Goal: Task Accomplishment & Management: Complete application form

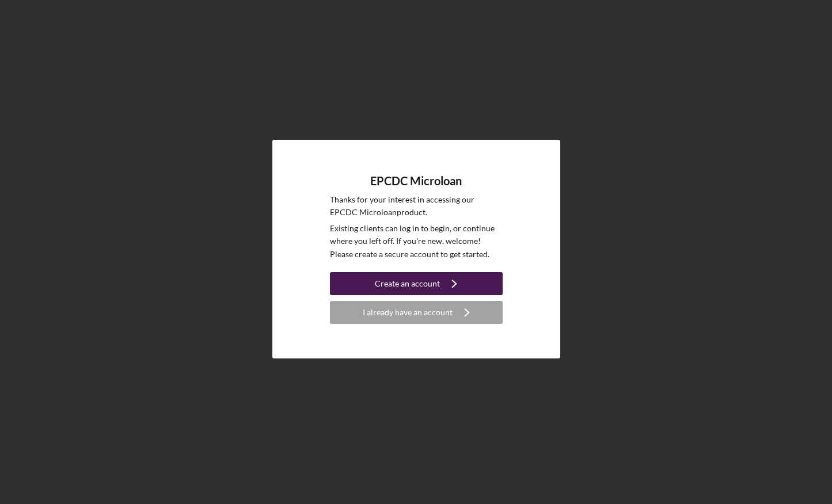
click at [399, 280] on div "Create an account" at bounding box center [407, 283] width 65 height 23
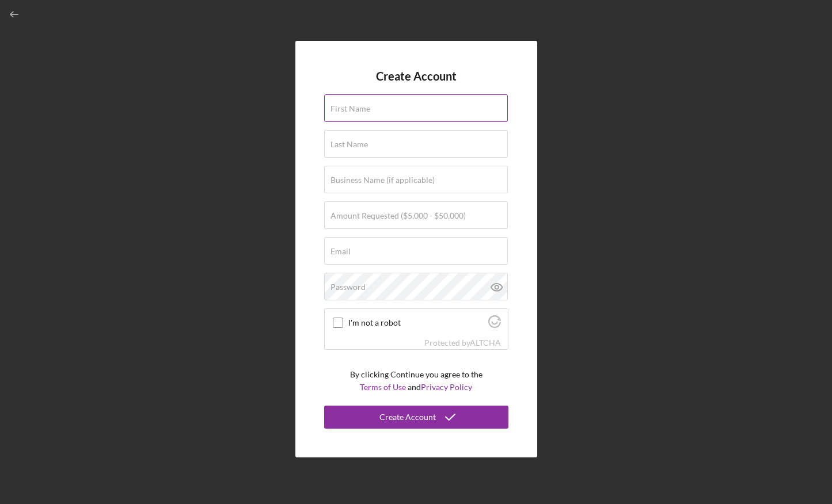
click at [368, 104] on label "First Name" at bounding box center [350, 108] width 40 height 9
click at [368, 104] on input "First Name" at bounding box center [416, 108] width 184 height 28
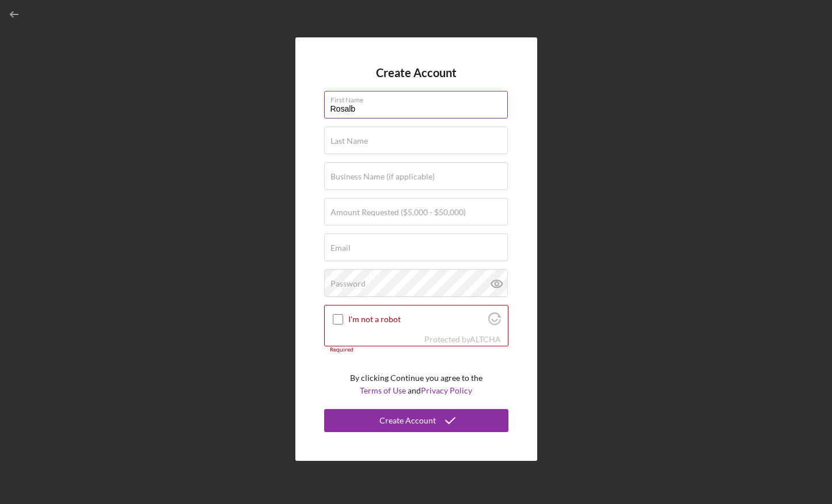
type input "[PERSON_NAME]"
type input "[EMAIL_ADDRESS][DOMAIN_NAME]"
type input "[PERSON_NAME]"
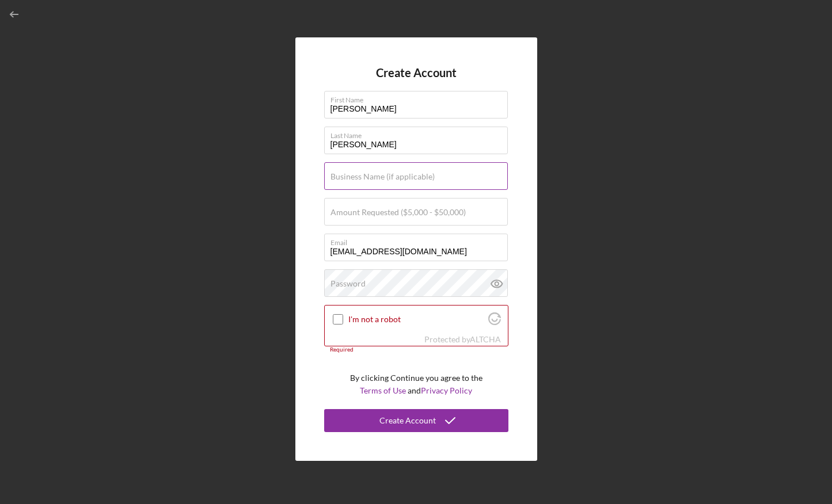
click at [350, 178] on label "Business Name (if applicable)" at bounding box center [382, 176] width 104 height 9
click at [350, 178] on input "Business Name (if applicable)" at bounding box center [416, 176] width 184 height 28
type input "Nidito"
click at [357, 226] on input "Amount Requested ($5,000 - $50,000)" at bounding box center [416, 212] width 184 height 28
type input "$15,000"
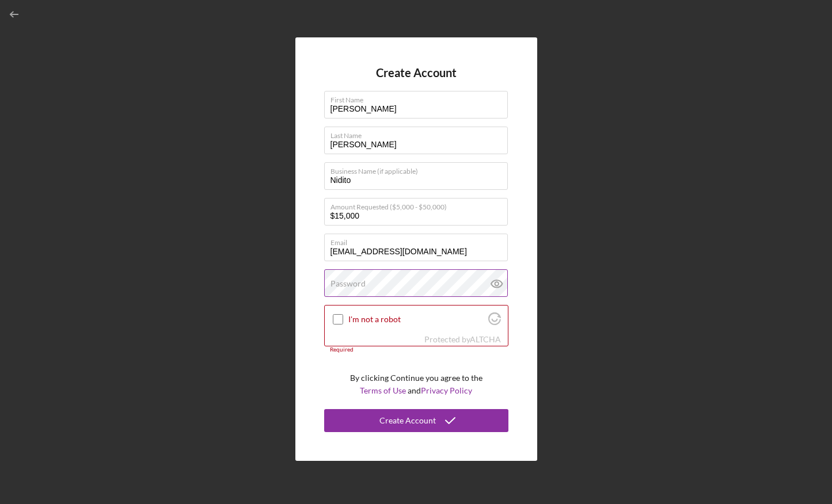
click at [353, 281] on label "Password" at bounding box center [347, 283] width 35 height 9
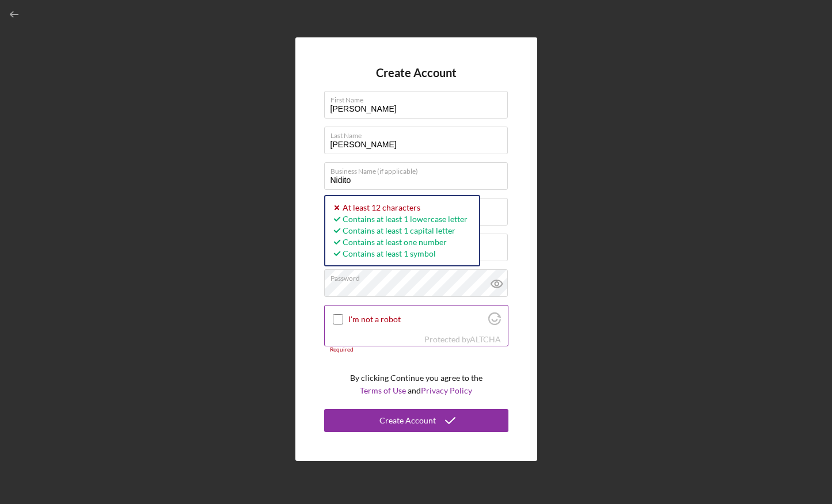
click at [338, 320] on input "I'm not a robot" at bounding box center [338, 319] width 10 height 10
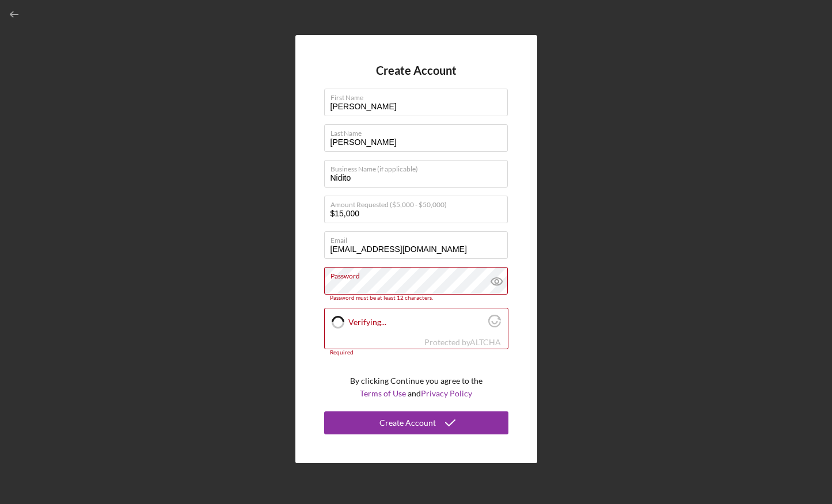
checkbox input "true"
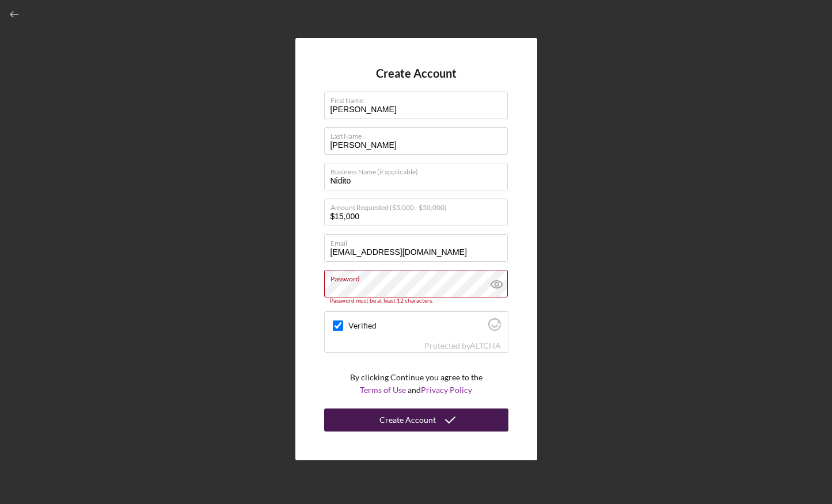
click at [399, 416] on icon "submit" at bounding box center [450, 420] width 29 height 29
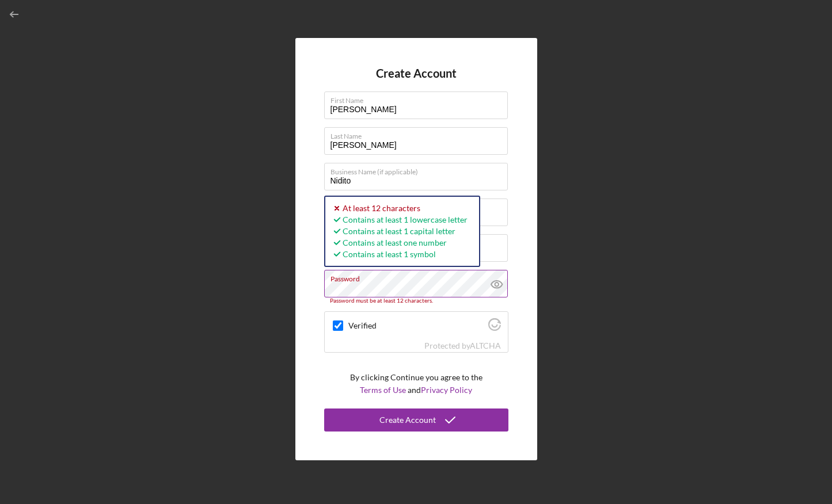
click at [399, 286] on icon at bounding box center [496, 284] width 29 height 29
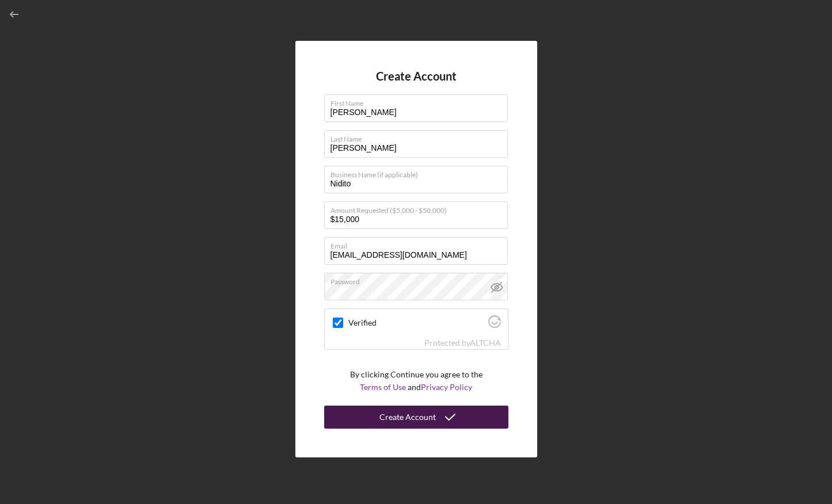
click at [399, 416] on button "Create Account" at bounding box center [416, 417] width 184 height 23
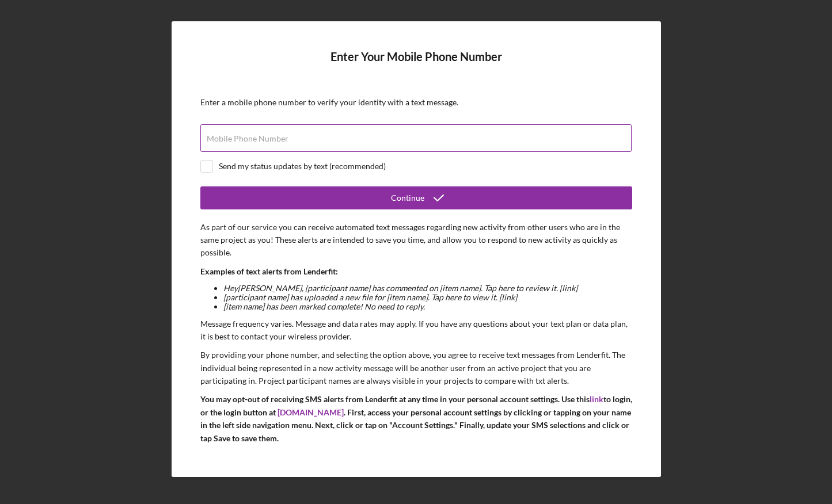
click at [268, 139] on label "Mobile Phone Number" at bounding box center [248, 138] width 82 height 9
click at [268, 139] on input "Mobile Phone Number" at bounding box center [415, 138] width 431 height 28
type input "[PHONE_NUMBER]"
click at [209, 163] on input "checkbox" at bounding box center [207, 167] width 12 height 12
checkbox input "true"
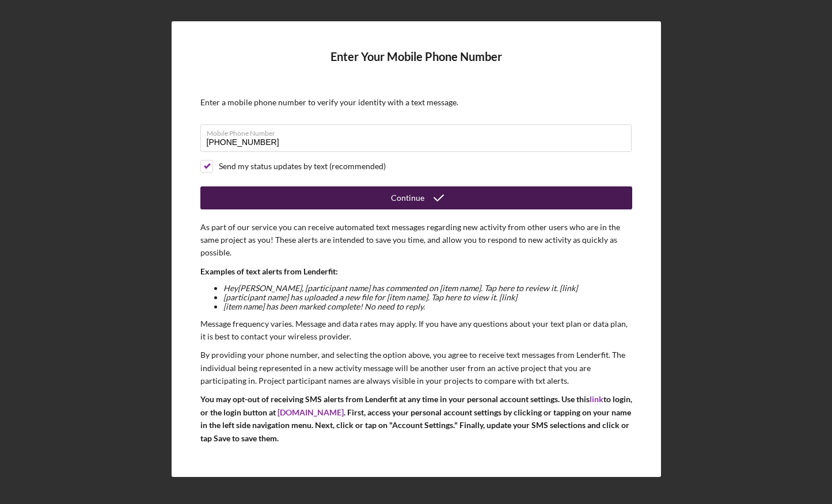
click at [312, 193] on button "Continue" at bounding box center [416, 197] width 432 height 23
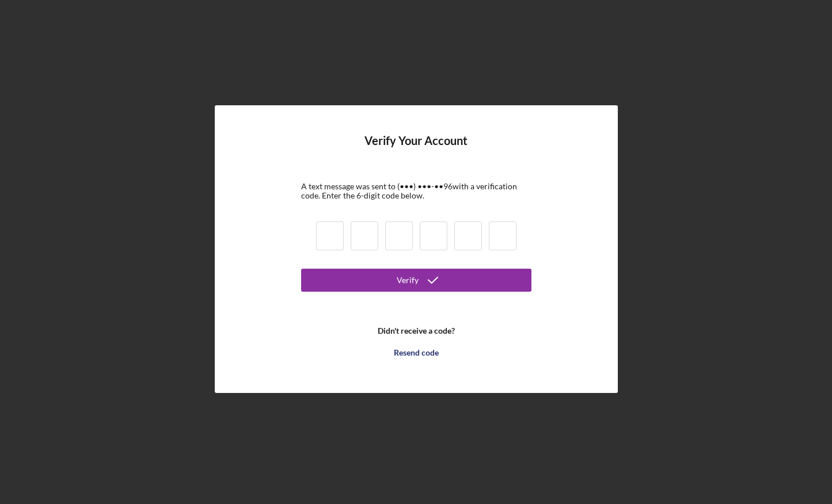
click at [326, 233] on input at bounding box center [330, 236] width 28 height 29
type input "7"
type input "3"
type input "8"
type input "7"
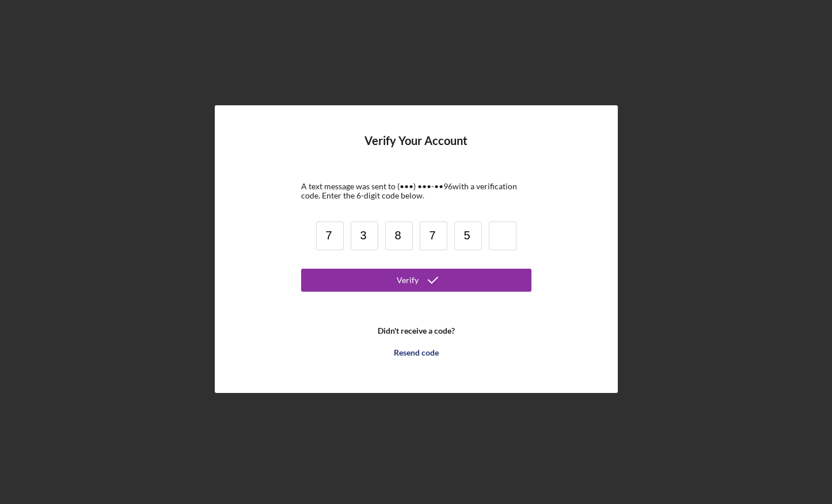
type input "5"
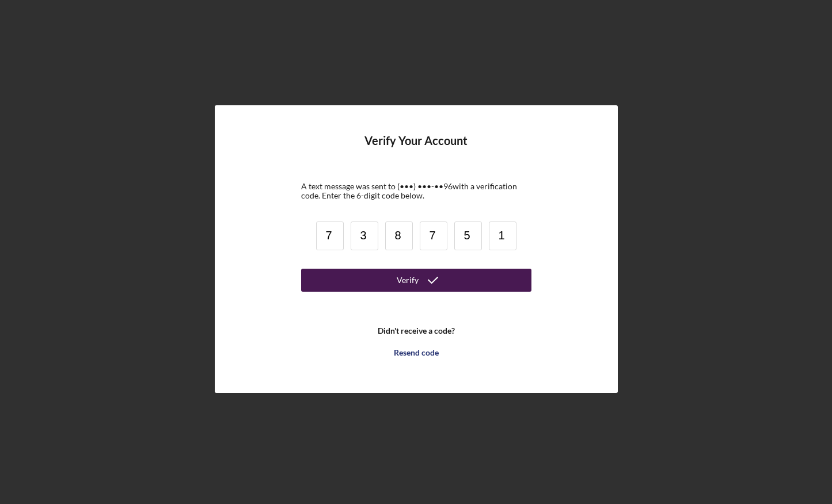
type input "1"
click at [399, 272] on div "Verify" at bounding box center [408, 280] width 22 height 23
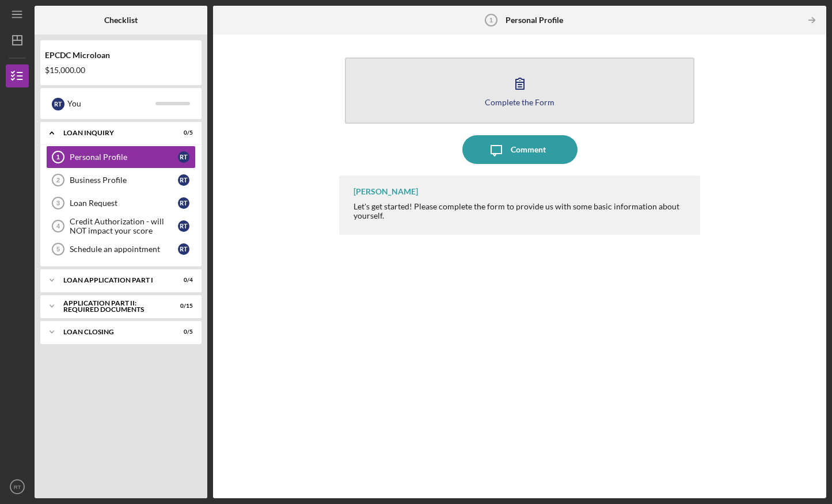
click at [399, 90] on icon "button" at bounding box center [519, 83] width 29 height 29
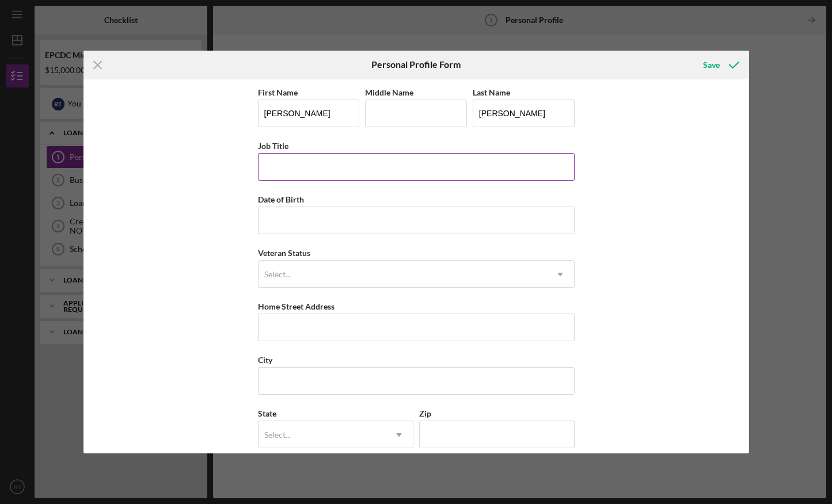
click at [295, 162] on input "Job Title" at bounding box center [416, 167] width 317 height 28
type input "owner childcare"
click at [286, 222] on input "Date of Birth" at bounding box center [416, 221] width 317 height 28
click at [307, 219] on input "06/28/199y" at bounding box center [416, 221] width 317 height 28
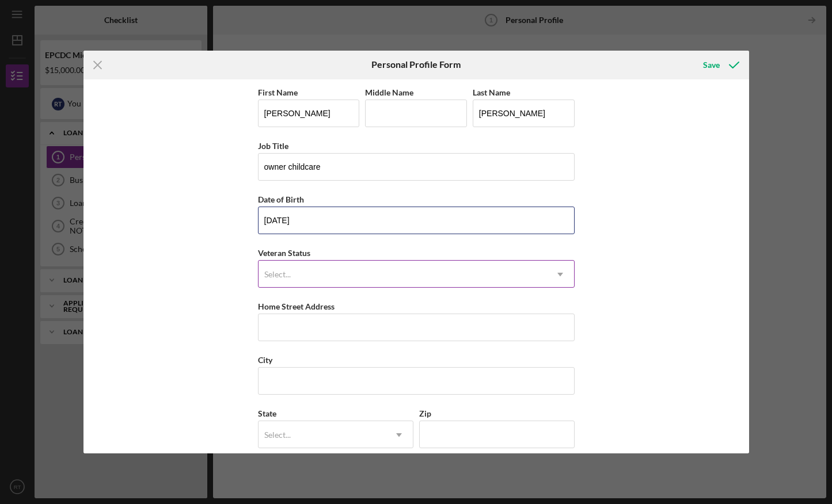
type input "[DATE]"
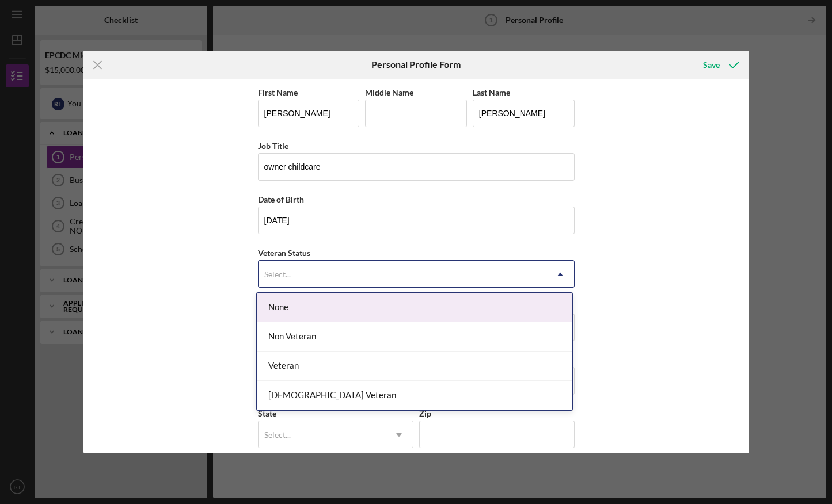
click at [283, 269] on div "Select..." at bounding box center [402, 274] width 288 height 26
click at [307, 303] on div "None" at bounding box center [414, 307] width 315 height 29
click at [399, 270] on icon "Icon/Dropdown Arrow" at bounding box center [560, 275] width 28 height 28
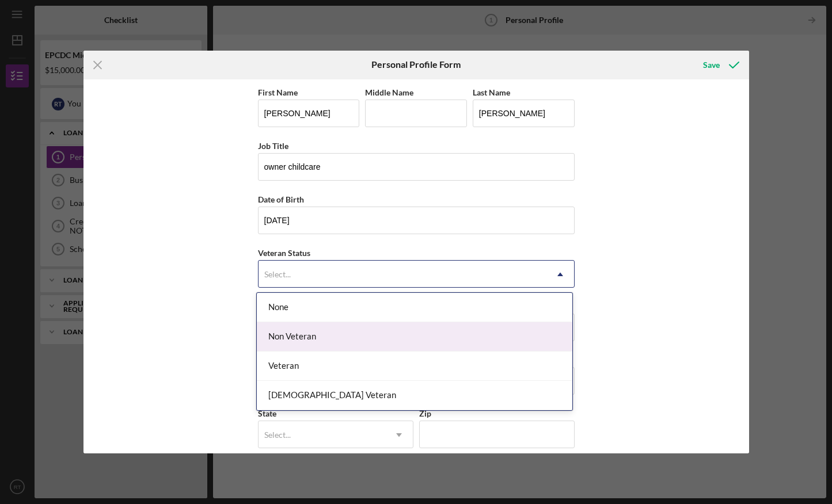
click at [336, 334] on div "Non Veteran" at bounding box center [414, 336] width 315 height 29
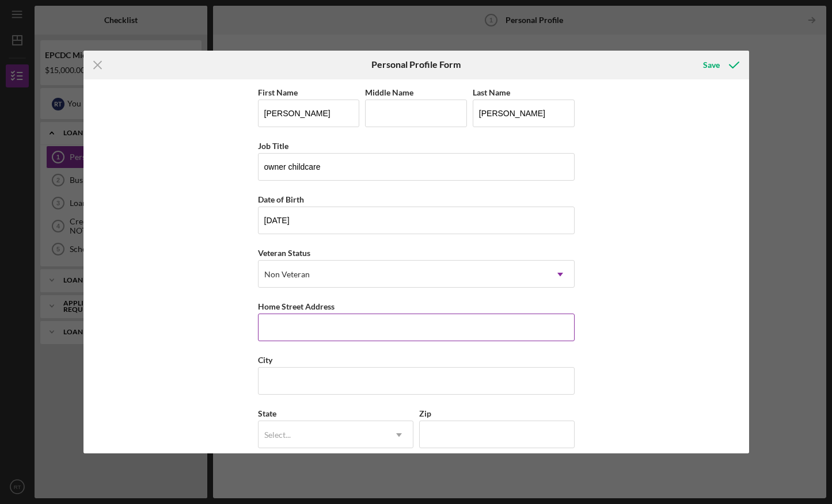
click at [370, 323] on input "Home Street Address" at bounding box center [416, 328] width 317 height 28
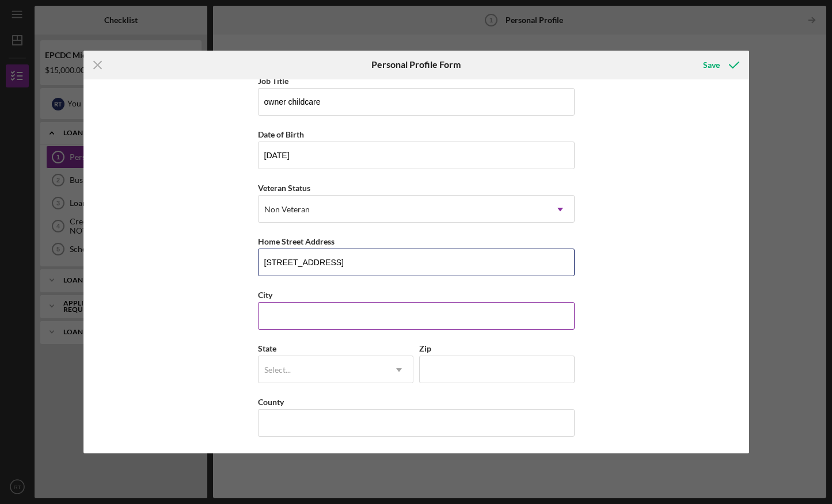
type input "[STREET_ADDRESS]"
click at [319, 310] on input "City" at bounding box center [416, 316] width 317 height 28
type input "[PERSON_NAME]"
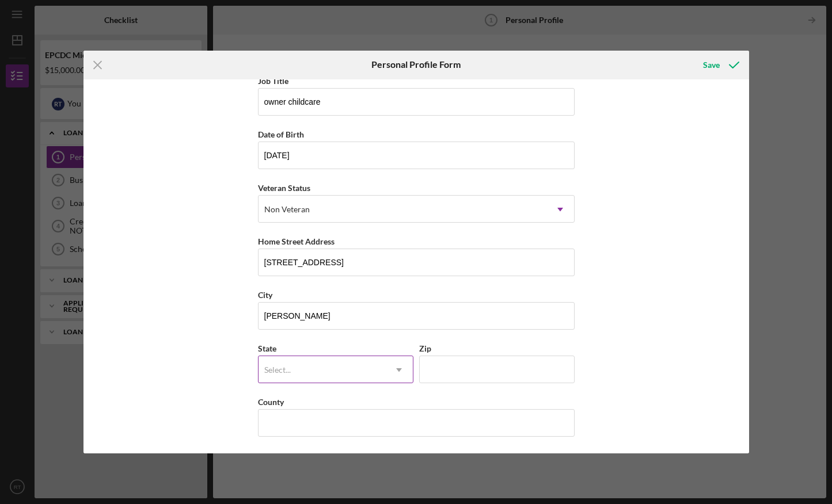
click at [397, 368] on use at bounding box center [399, 369] width 6 height 3
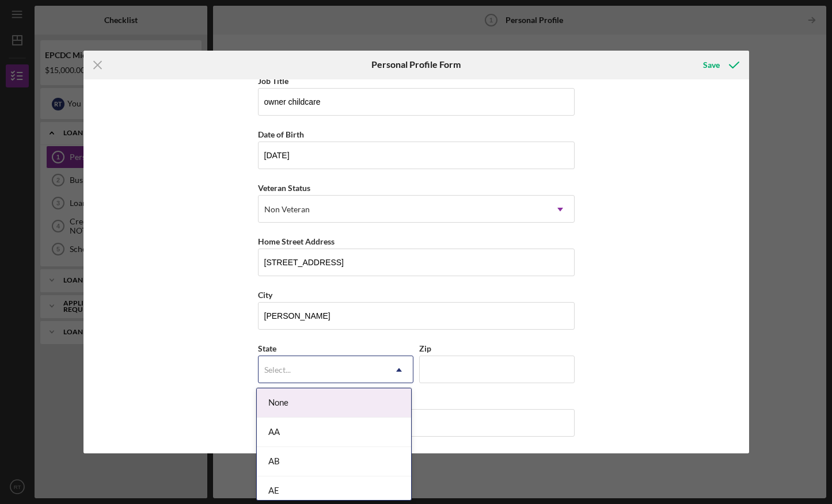
click at [397, 368] on use at bounding box center [399, 369] width 6 height 3
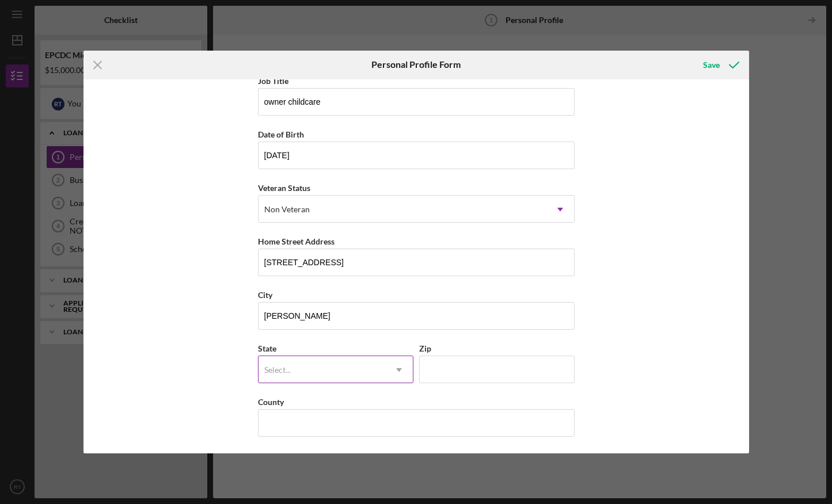
click at [397, 368] on use at bounding box center [399, 369] width 6 height 3
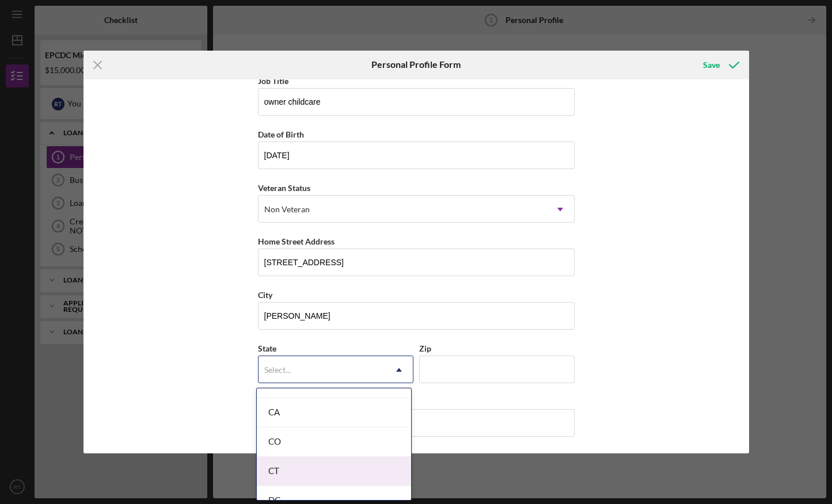
scroll to position [313, 0]
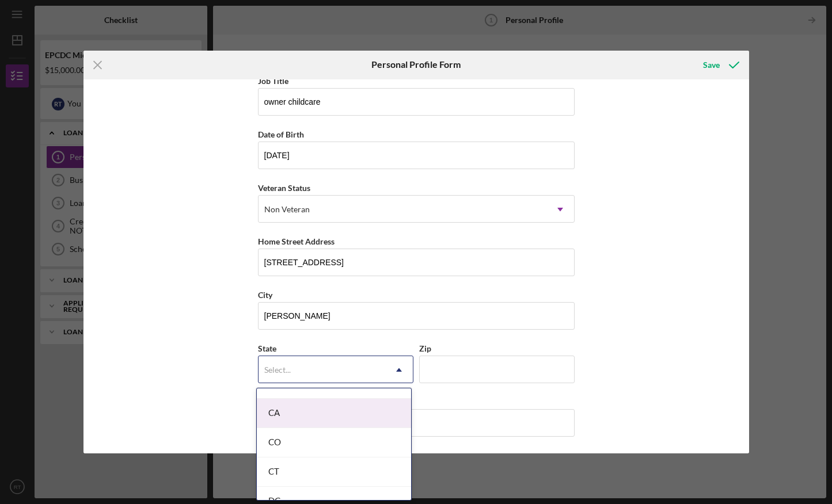
click at [329, 413] on div "CA" at bounding box center [334, 413] width 154 height 29
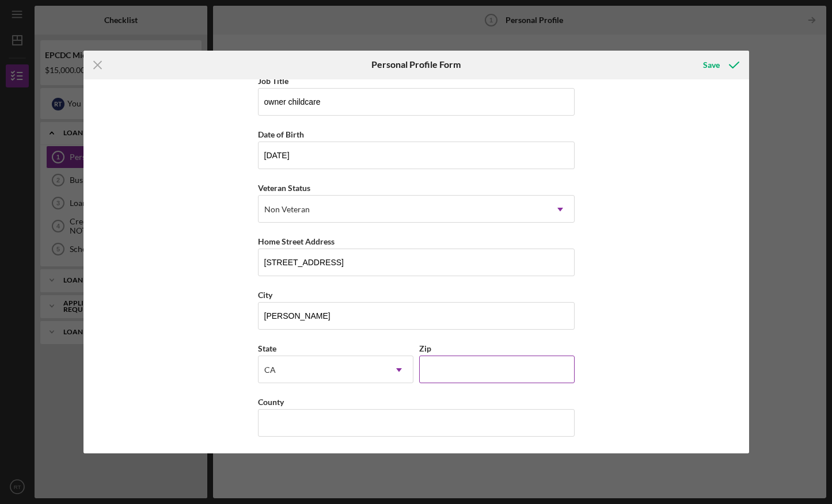
click at [399, 376] on input "Zip" at bounding box center [496, 370] width 155 height 28
type input "93901"
click at [276, 423] on input "County" at bounding box center [416, 423] width 317 height 28
type input "Monterey"
click at [399, 60] on div "Save" at bounding box center [711, 65] width 17 height 23
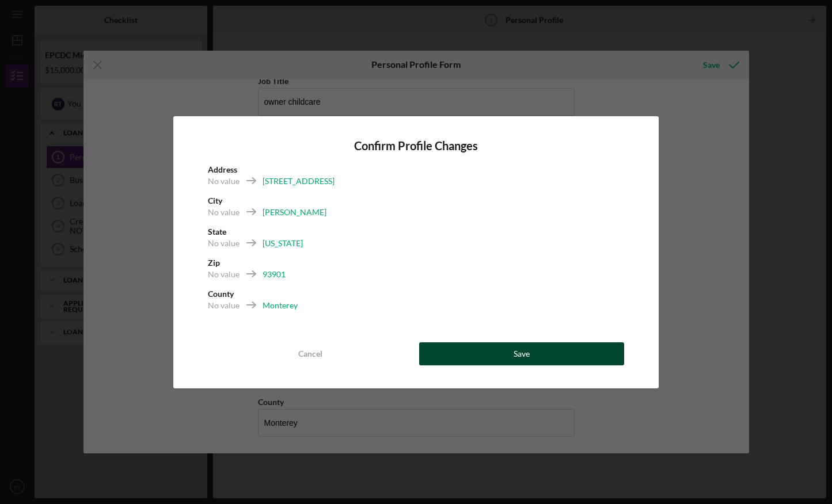
click at [399, 344] on button "Save" at bounding box center [521, 353] width 205 height 23
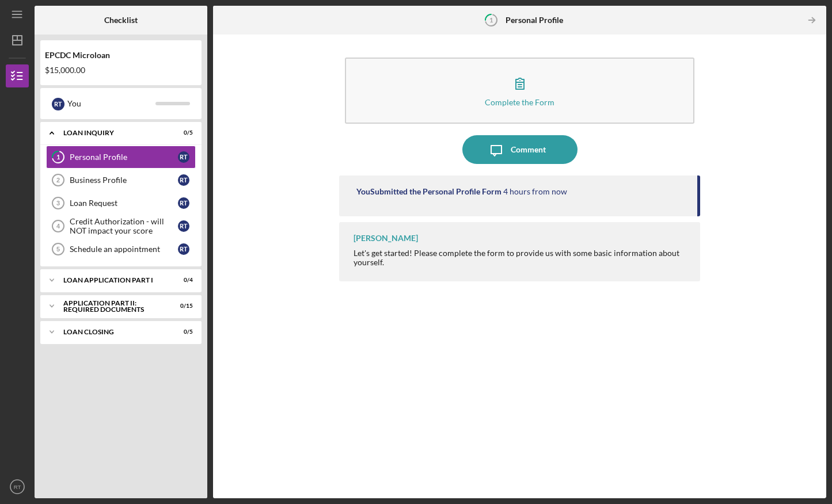
click at [399, 252] on div "Let's get started! Please complete the form to provide us with some basic infor…" at bounding box center [520, 258] width 335 height 18
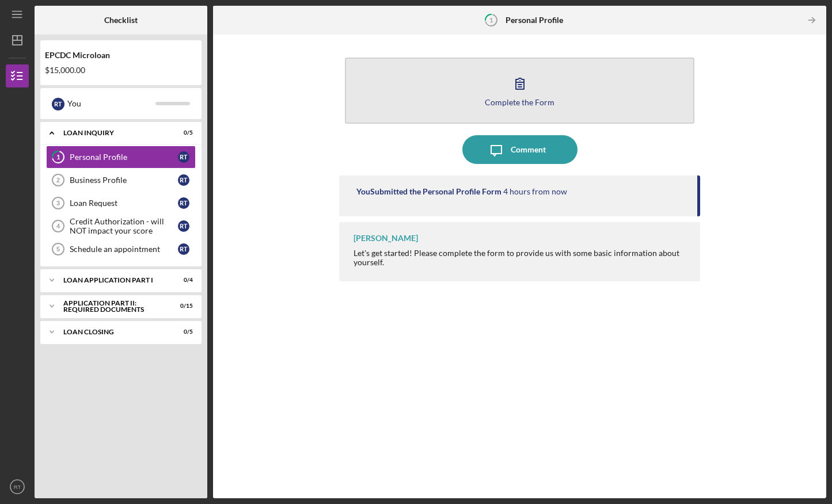
click at [399, 86] on button "Complete the Form Form" at bounding box center [519, 91] width 349 height 66
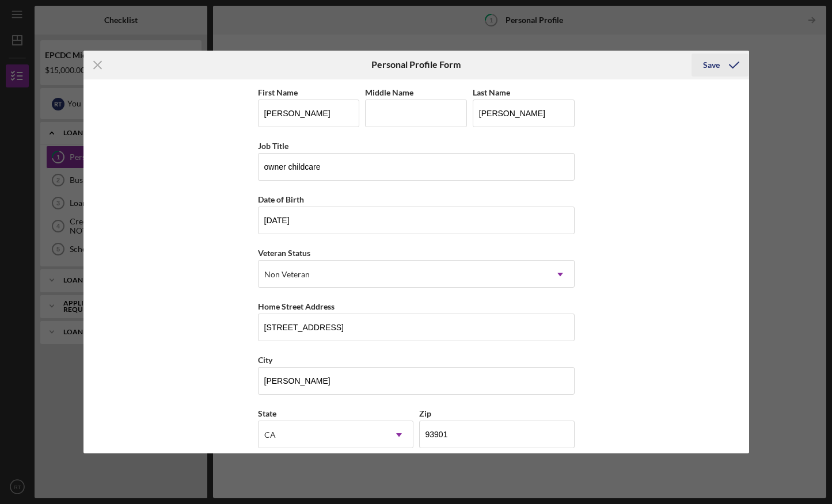
click at [399, 66] on div "Save" at bounding box center [711, 65] width 17 height 23
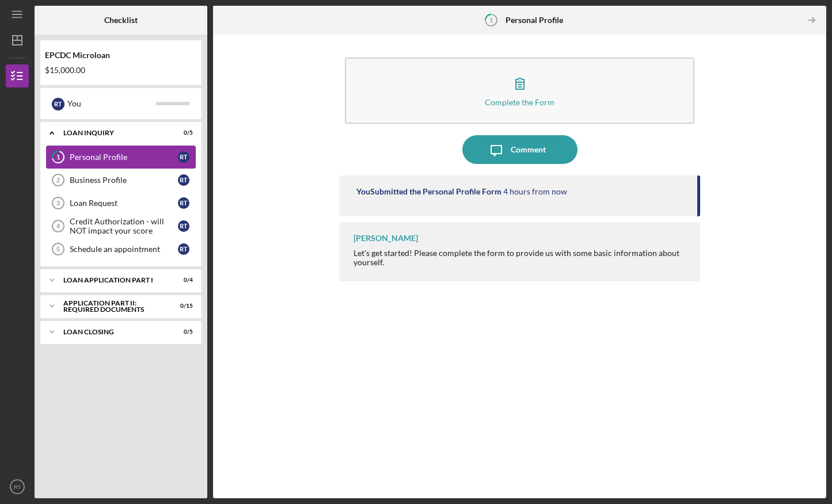
click at [163, 152] on link "1 Personal Profile R T" at bounding box center [121, 157] width 150 height 23
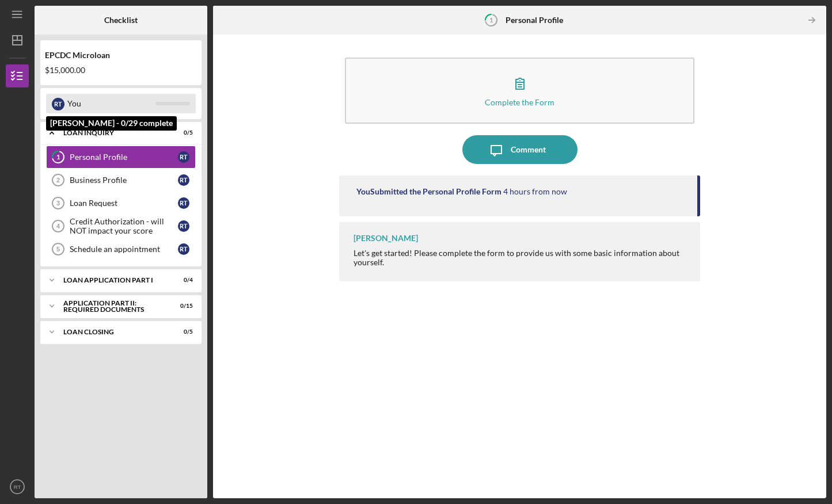
click at [139, 100] on div "You" at bounding box center [111, 104] width 88 height 20
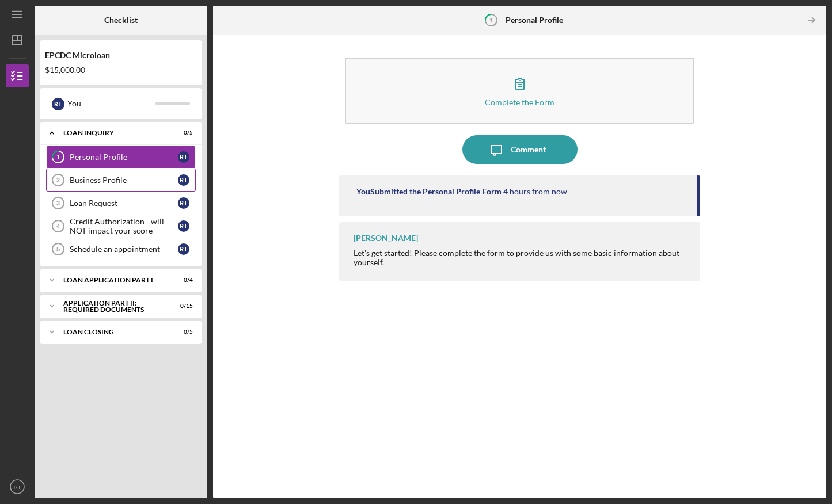
click at [132, 173] on link "Business Profile 2 Business Profile R T" at bounding box center [121, 180] width 150 height 23
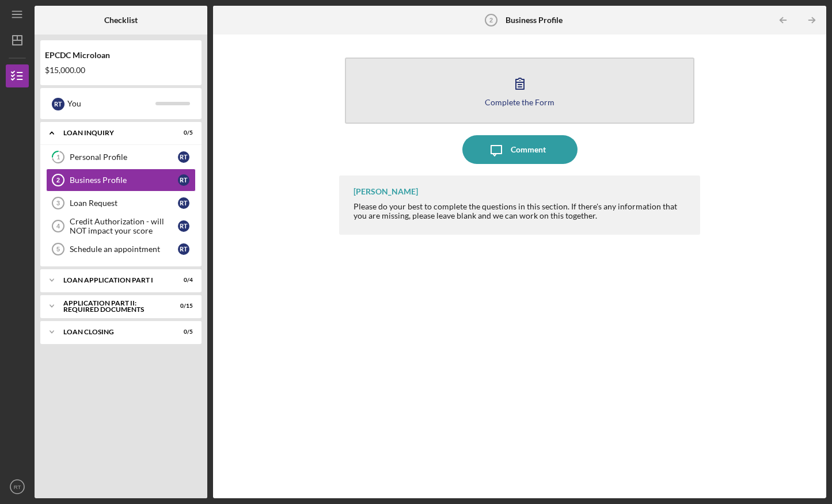
click at [399, 81] on icon "button" at bounding box center [519, 83] width 29 height 29
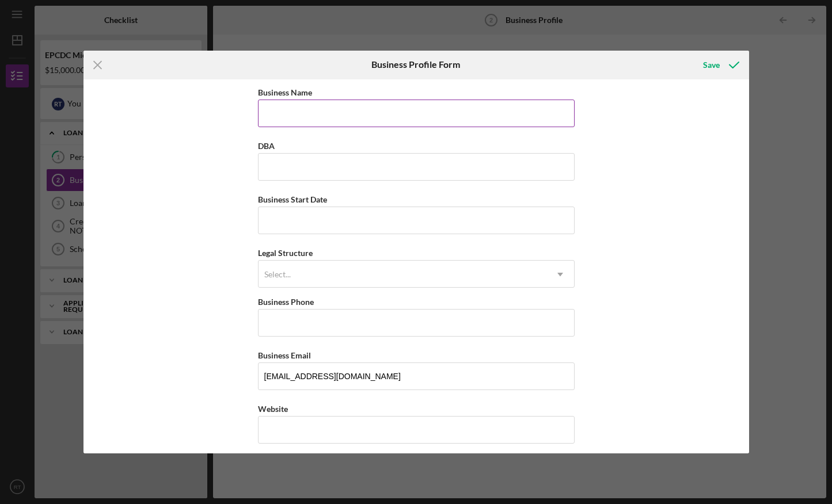
click at [283, 112] on input "Business Name" at bounding box center [416, 114] width 317 height 28
type input "n"
type input "Nidito"
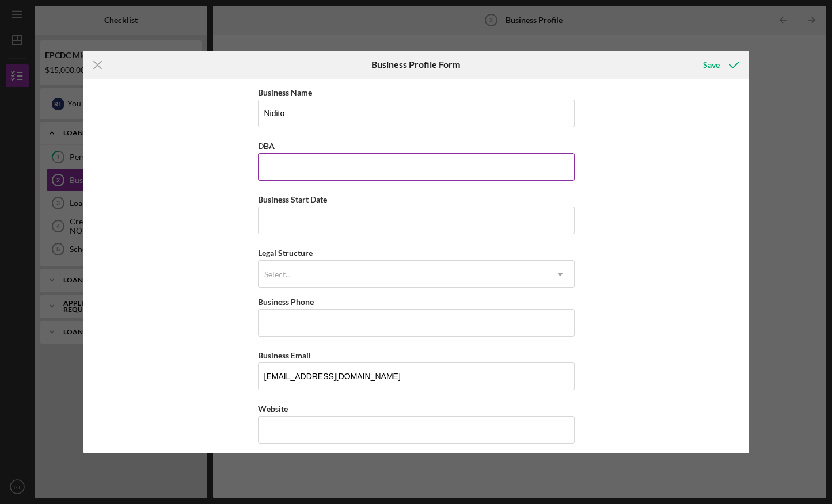
click at [294, 174] on input "DBA" at bounding box center [416, 167] width 317 height 28
type input "Nidito"
click at [289, 222] on input "Business Start Date" at bounding box center [416, 221] width 317 height 28
type input "[DATE]"
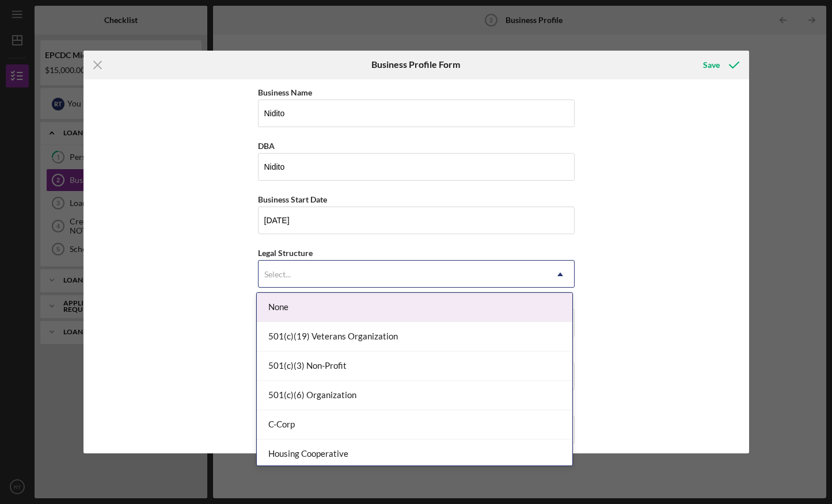
click at [287, 274] on div "Select..." at bounding box center [277, 274] width 26 height 9
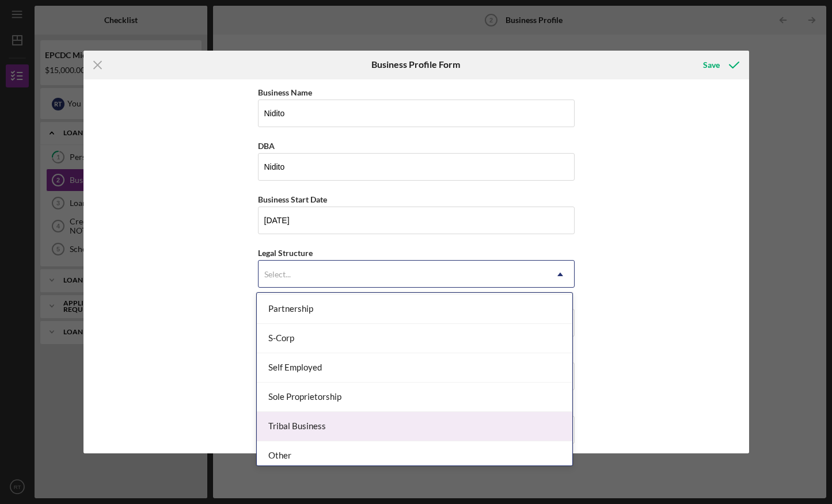
scroll to position [268, 0]
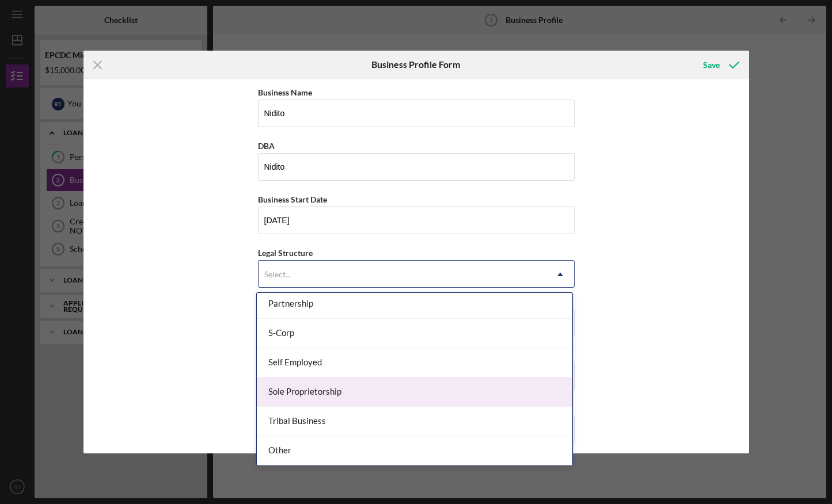
click at [353, 390] on div "Sole Proprietorship" at bounding box center [414, 392] width 315 height 29
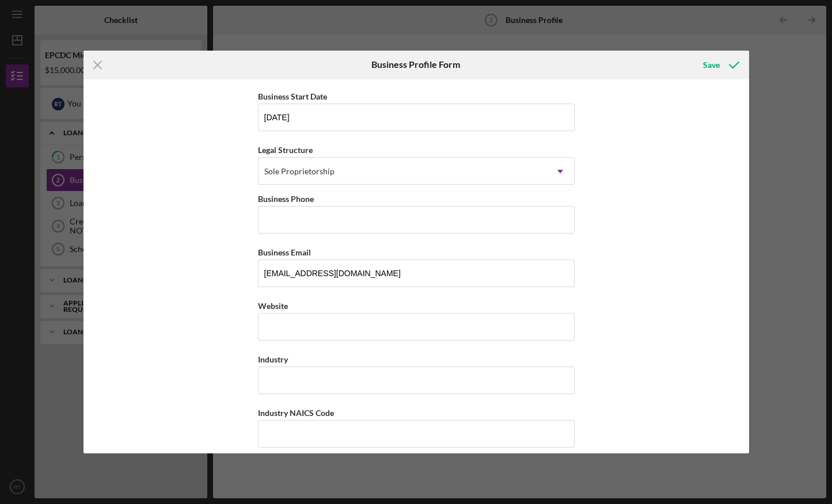
scroll to position [108, 0]
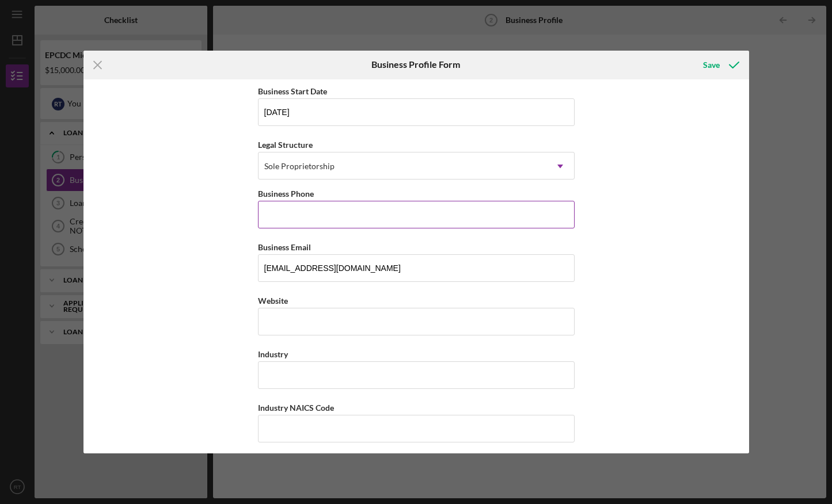
click at [346, 213] on input "Business Phone" at bounding box center [416, 215] width 317 height 28
type input "[PHONE_NUMBER]"
type input "[PERSON_NAME]"
type input "93901"
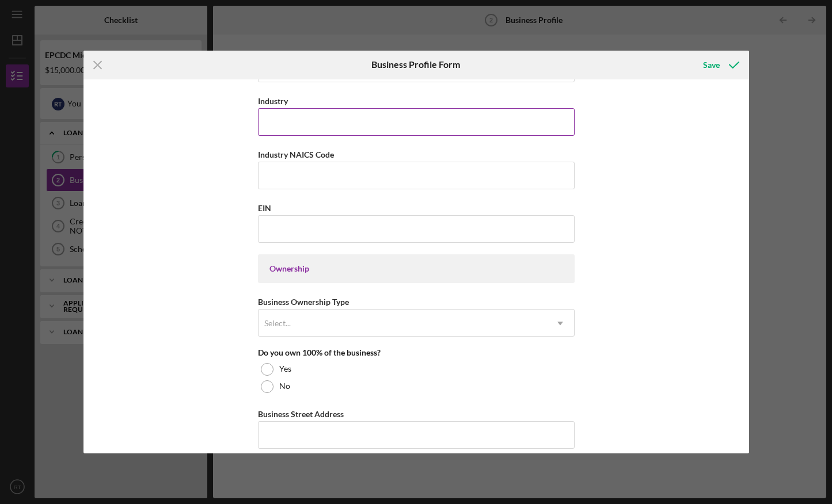
scroll to position [367, 0]
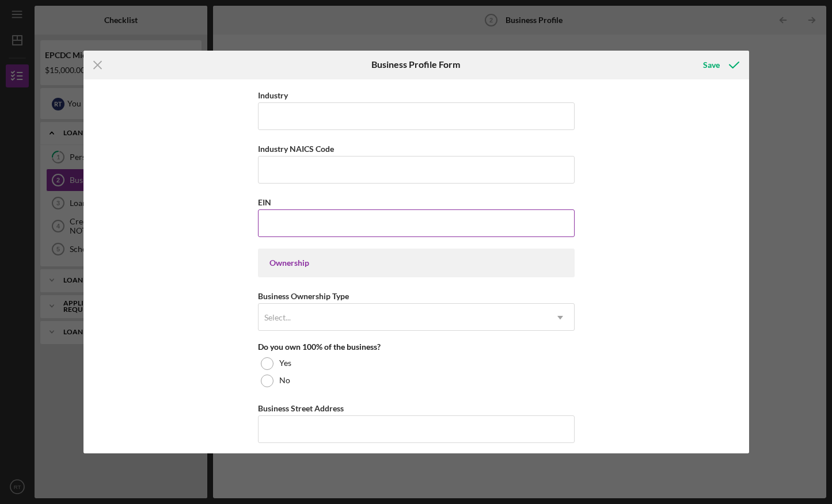
click at [290, 219] on input "EIN" at bounding box center [416, 223] width 317 height 28
click at [280, 223] on input "EIN" at bounding box center [416, 223] width 317 height 28
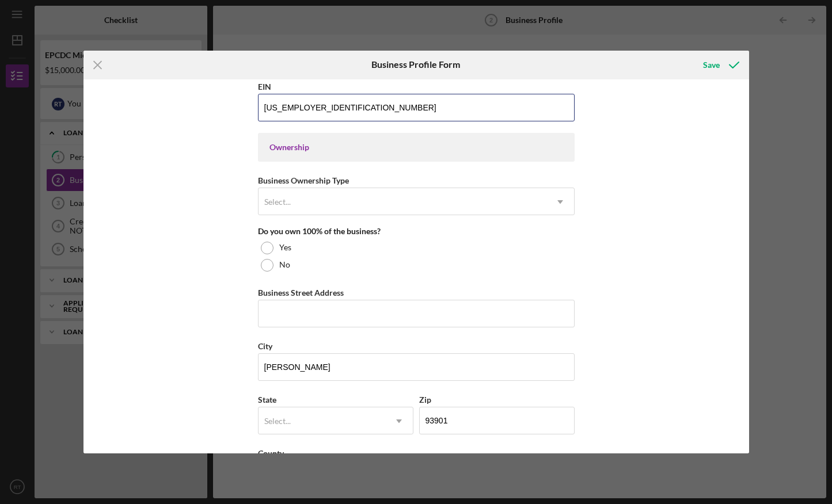
scroll to position [483, 0]
type input "[US_EMPLOYER_IDENTIFICATION_NUMBER]"
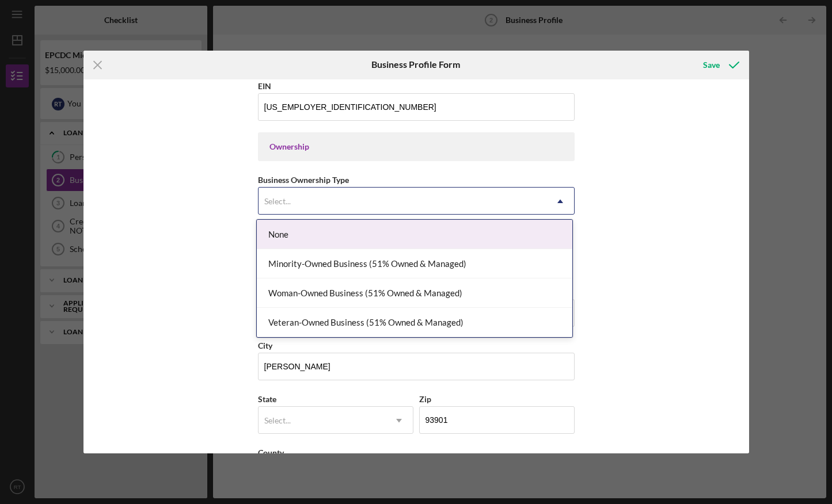
click at [399, 197] on icon "Icon/Dropdown Arrow" at bounding box center [560, 202] width 28 height 28
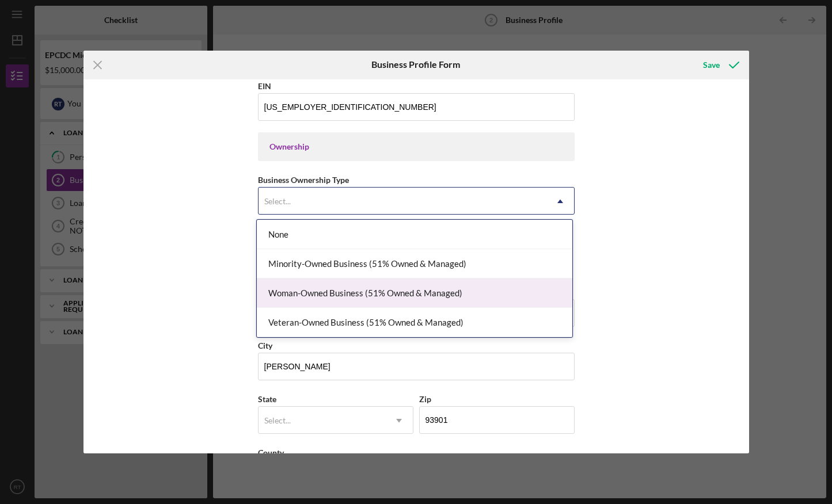
click at [399, 289] on div "Woman-Owned Business (51% Owned & Managed)" at bounding box center [414, 293] width 315 height 29
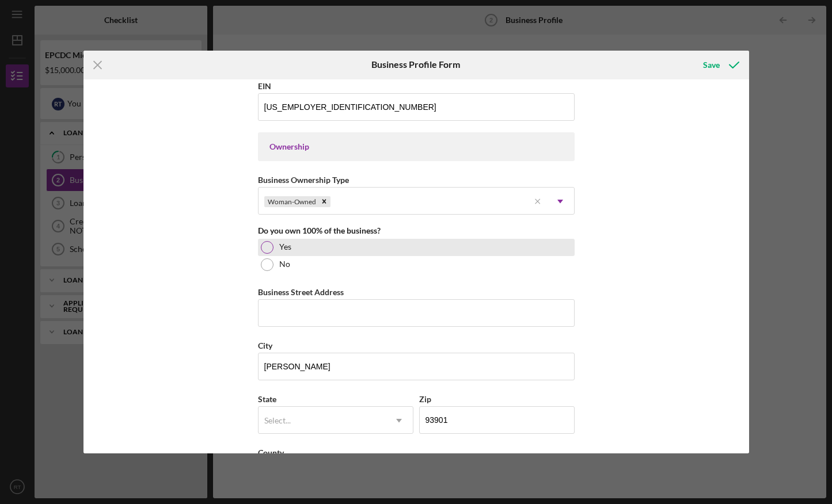
click at [263, 242] on div at bounding box center [267, 247] width 13 height 13
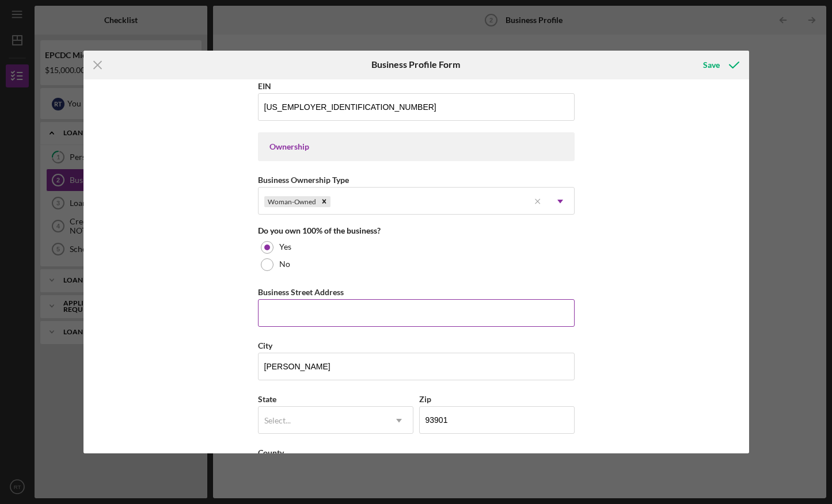
click at [297, 312] on input "Business Street Address" at bounding box center [416, 313] width 317 height 28
type input "[STREET_ADDRESS]"
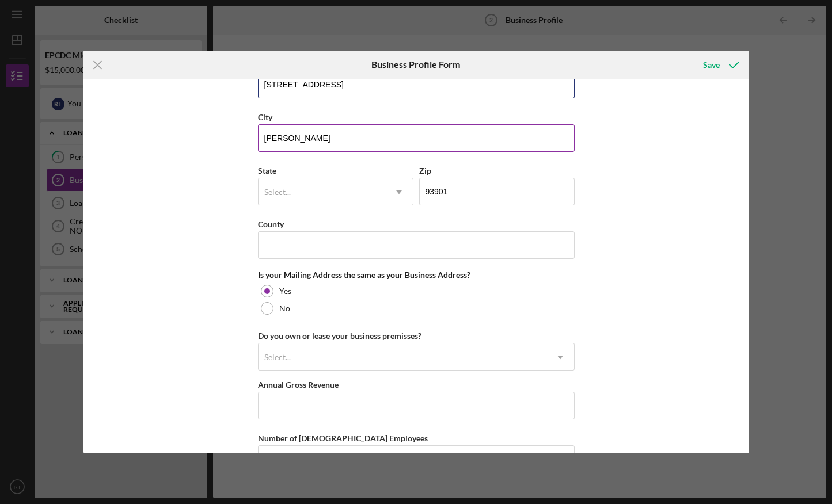
scroll to position [722, 0]
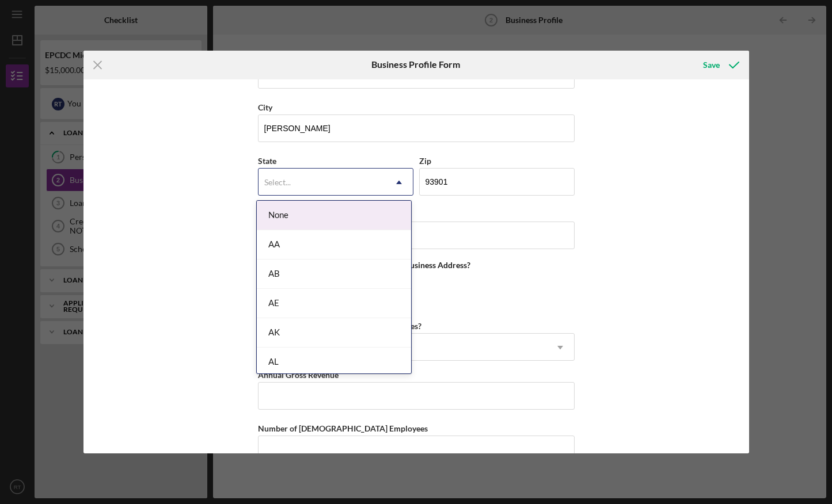
click at [398, 178] on icon "Icon/Dropdown Arrow" at bounding box center [399, 183] width 28 height 28
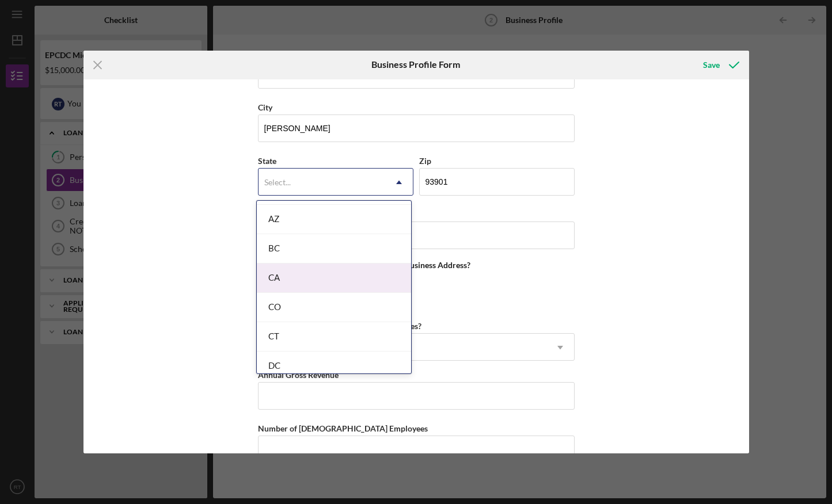
click at [306, 280] on div "CA" at bounding box center [334, 278] width 154 height 29
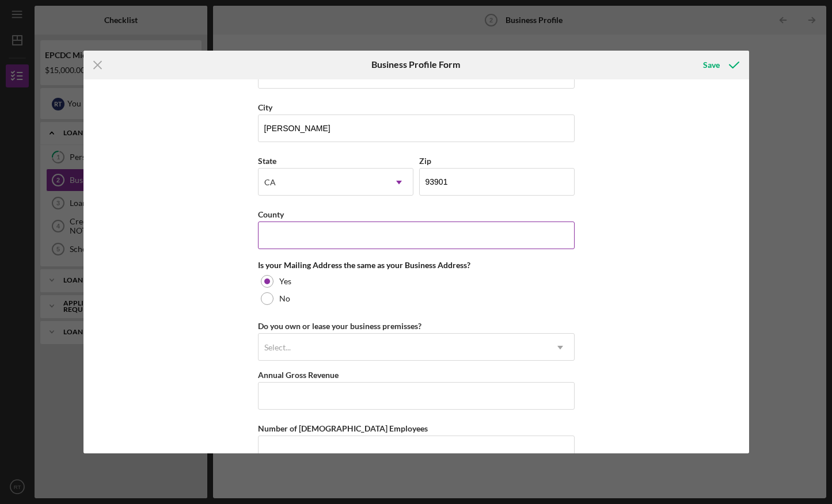
click at [318, 237] on input "County" at bounding box center [416, 236] width 317 height 28
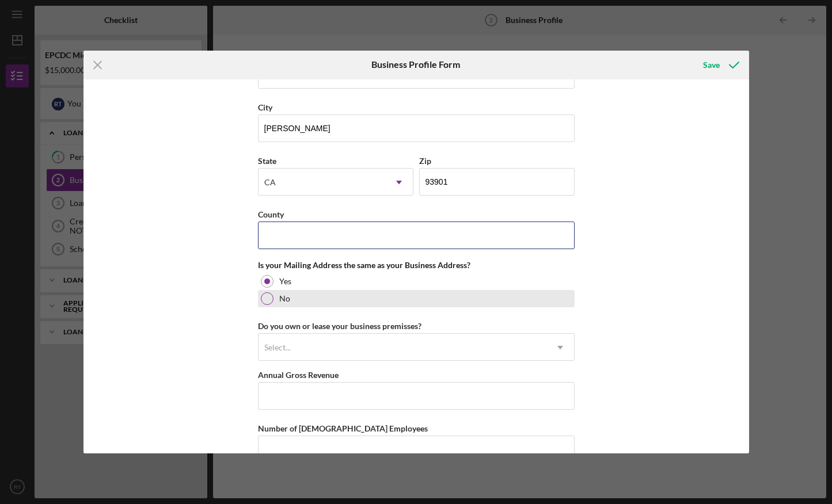
type input "Monterey"
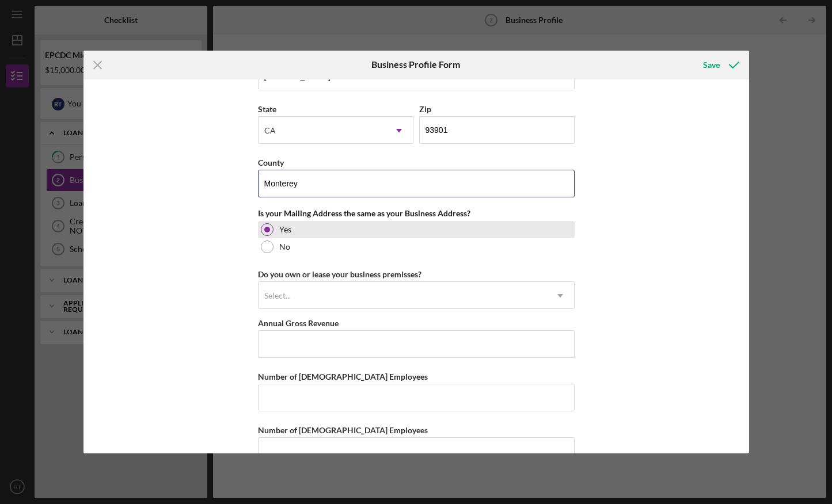
scroll to position [802, 0]
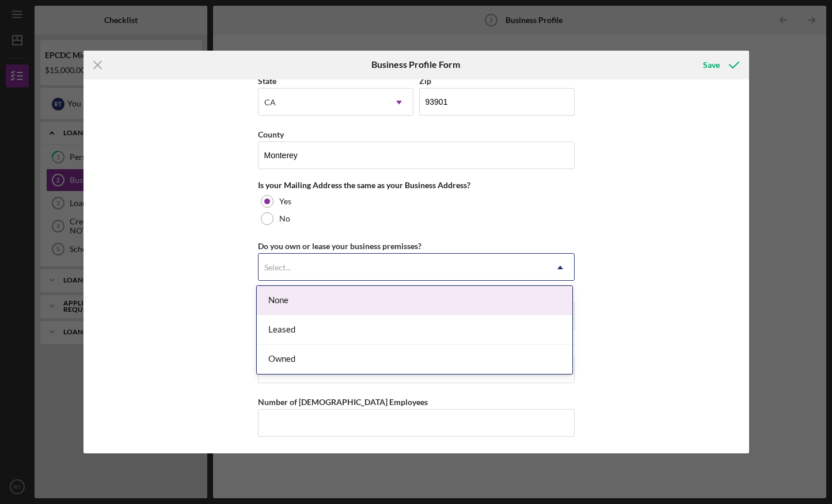
click at [399, 262] on icon "Icon/Dropdown Arrow" at bounding box center [560, 268] width 28 height 28
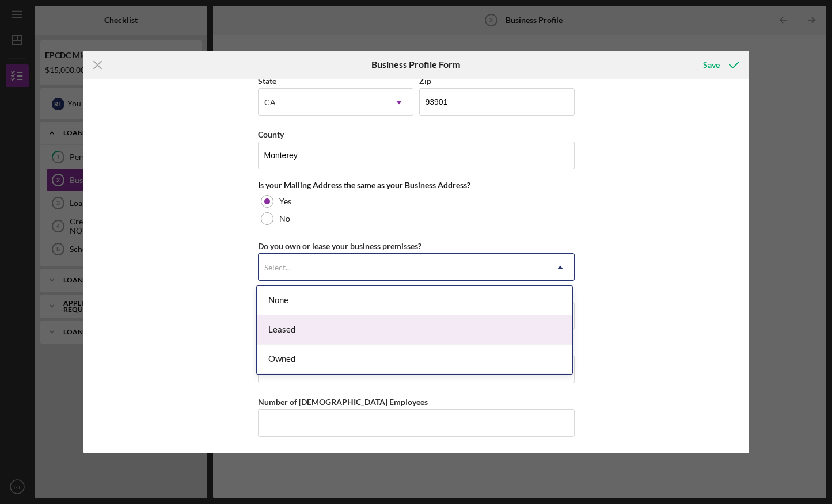
click at [396, 323] on div "Leased" at bounding box center [414, 329] width 315 height 29
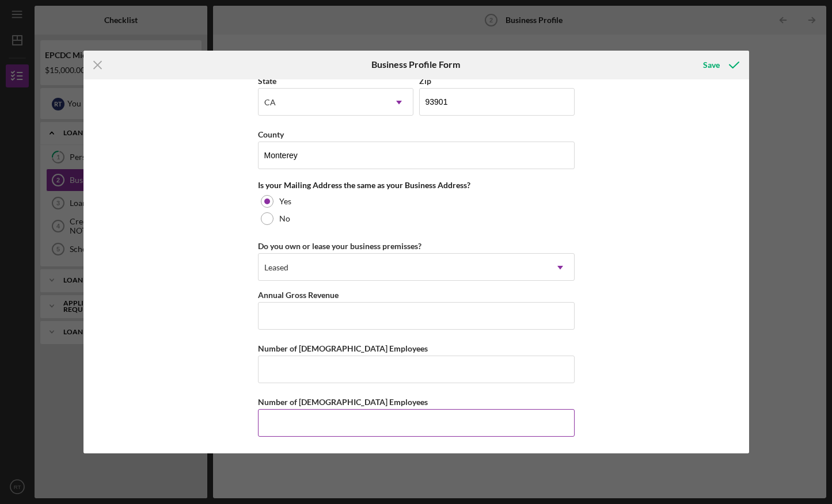
click at [273, 429] on input "Number of [DEMOGRAPHIC_DATA] Employees" at bounding box center [416, 423] width 317 height 28
type input "1"
click at [284, 311] on input "Annual Gross Revenue" at bounding box center [416, 316] width 317 height 28
click at [284, 311] on input "$78,000" at bounding box center [416, 316] width 317 height 28
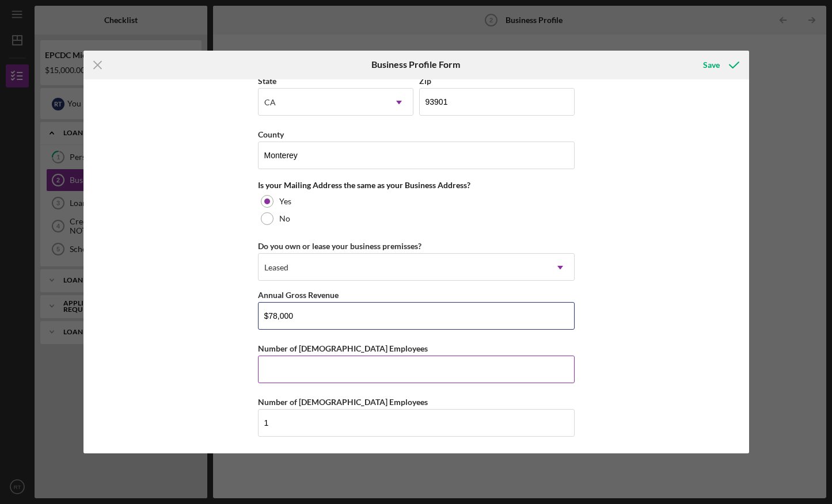
type input "$78,000"
click at [319, 376] on input "Number of [DEMOGRAPHIC_DATA] Employees" at bounding box center [416, 370] width 317 height 28
type input "0"
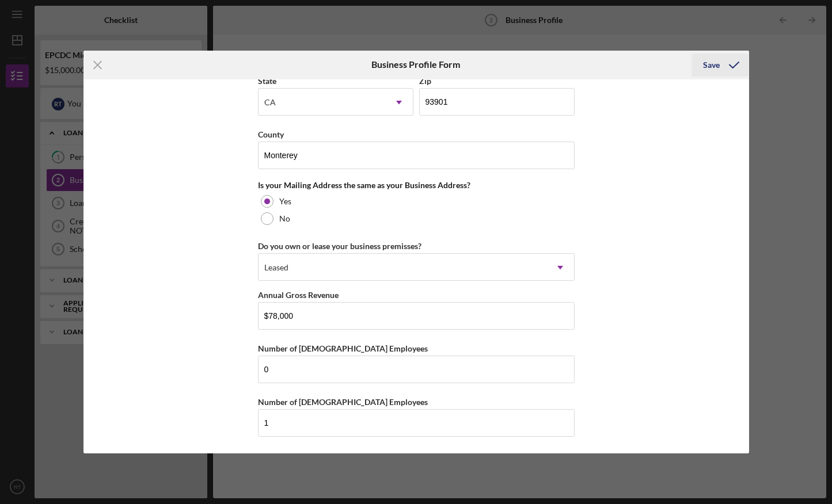
click at [399, 61] on div "Save" at bounding box center [711, 65] width 17 height 23
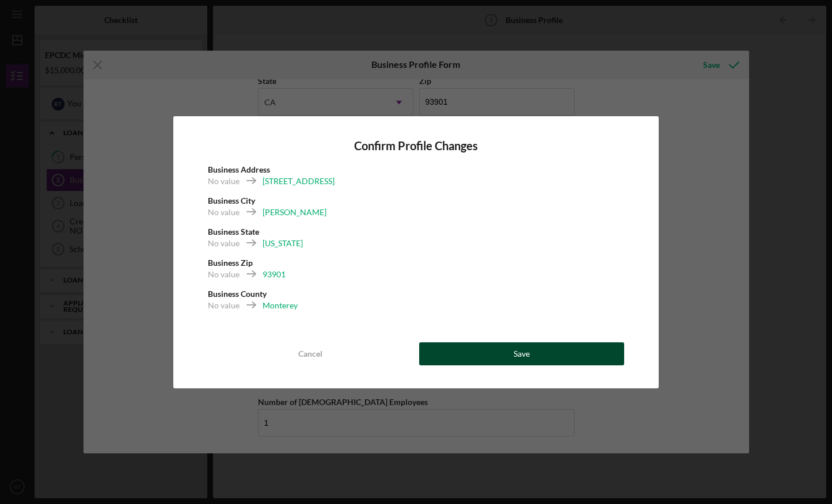
click at [399, 353] on button "Save" at bounding box center [521, 353] width 205 height 23
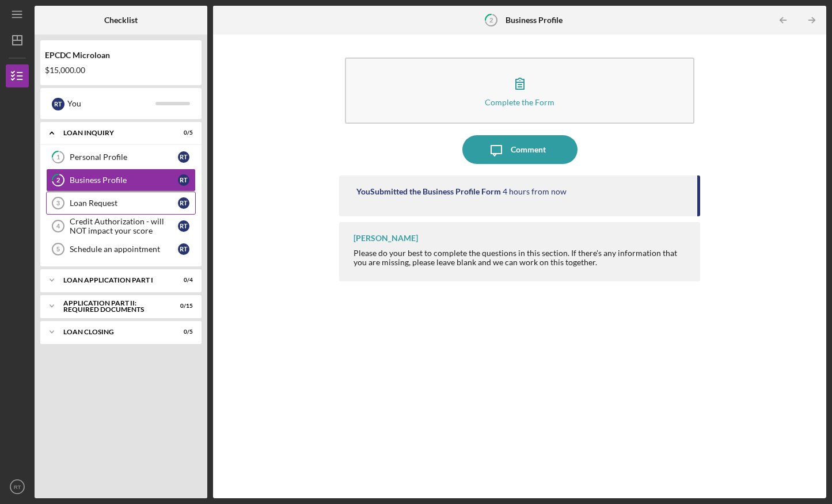
click at [125, 200] on div "Loan Request" at bounding box center [124, 203] width 108 height 9
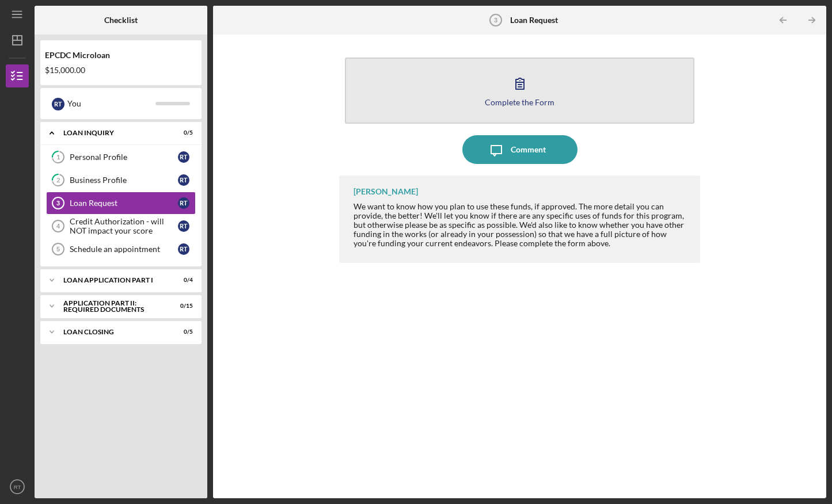
click at [399, 87] on icon "button" at bounding box center [519, 83] width 29 height 29
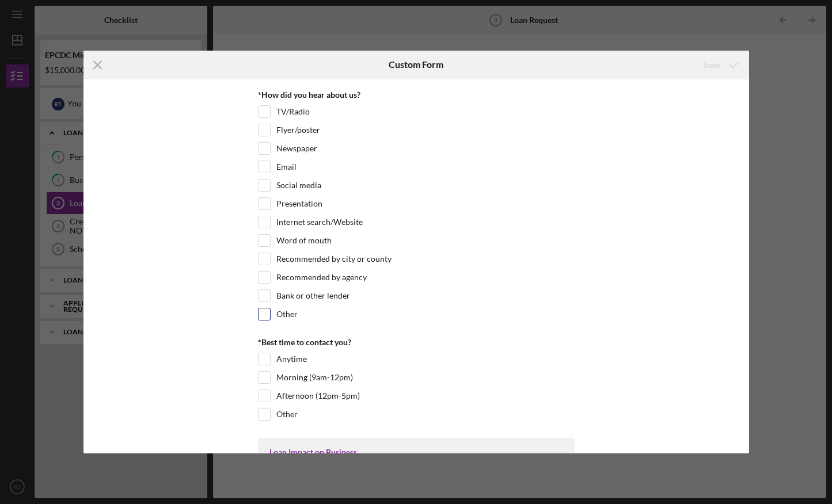
scroll to position [35, 0]
click at [259, 277] on input "Recommended by agency" at bounding box center [264, 278] width 12 height 12
checkbox input "true"
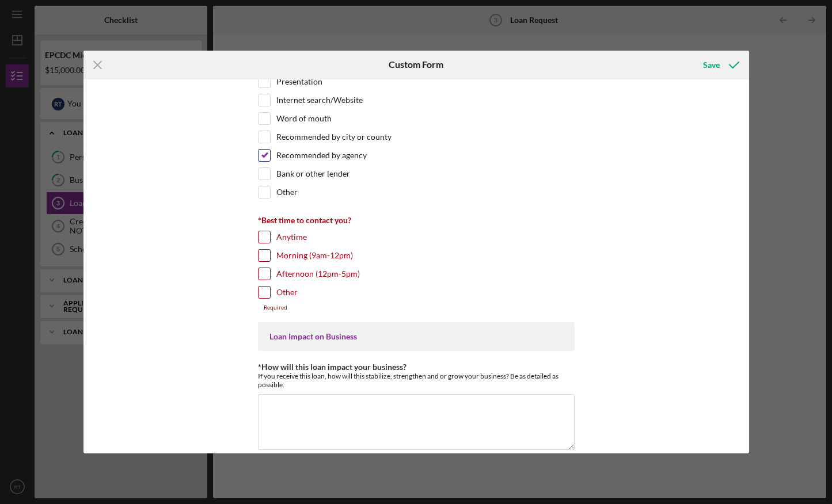
scroll to position [158, 0]
click at [260, 233] on input "Anytime" at bounding box center [264, 237] width 12 height 12
checkbox input "true"
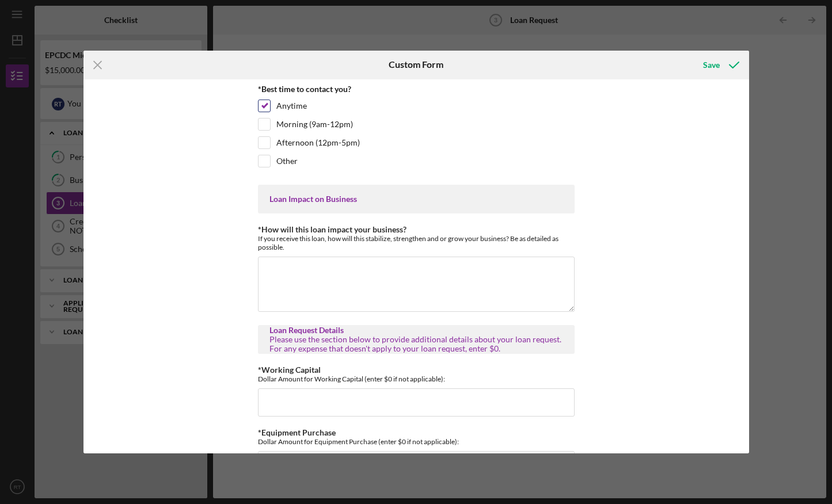
scroll to position [291, 0]
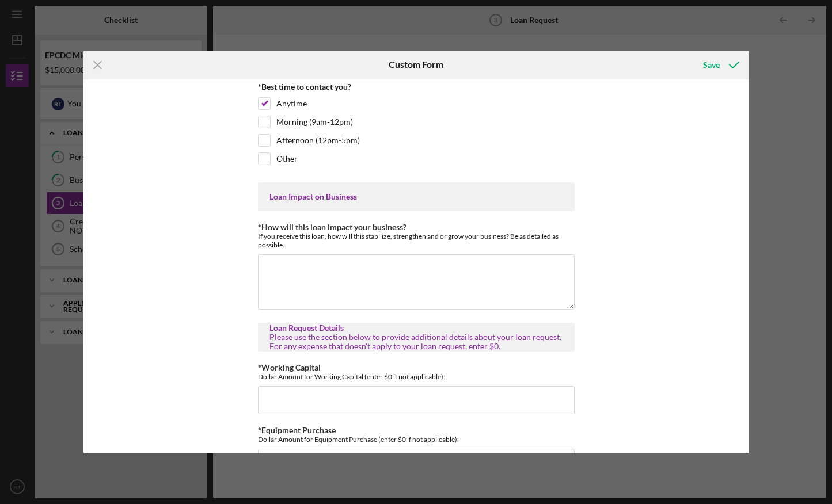
click at [320, 196] on div "Loan Impact on Business" at bounding box center [416, 196] width 294 height 9
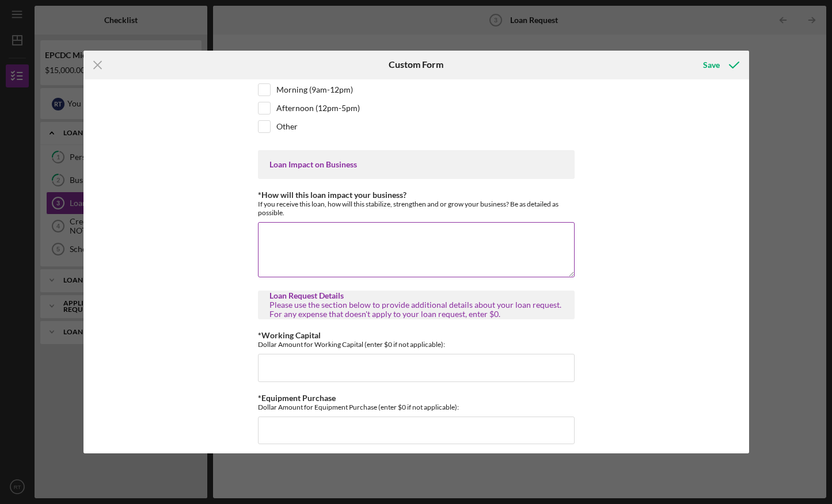
scroll to position [323, 0]
click at [270, 235] on textarea "*How will this loan impact your business?" at bounding box center [416, 249] width 317 height 55
type textarea ","
click at [399, 237] on textarea "Me ayudaria a crecer mi negocio y a optener mobiliario mas" at bounding box center [416, 249] width 317 height 55
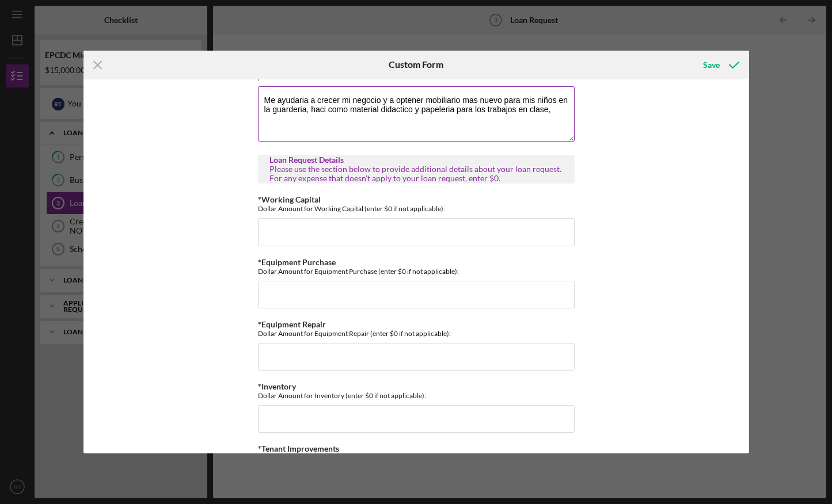
scroll to position [458, 0]
type textarea "Me ayudaria a crecer mi negocio y a optener mobiliario mas nuevo para mis niños…"
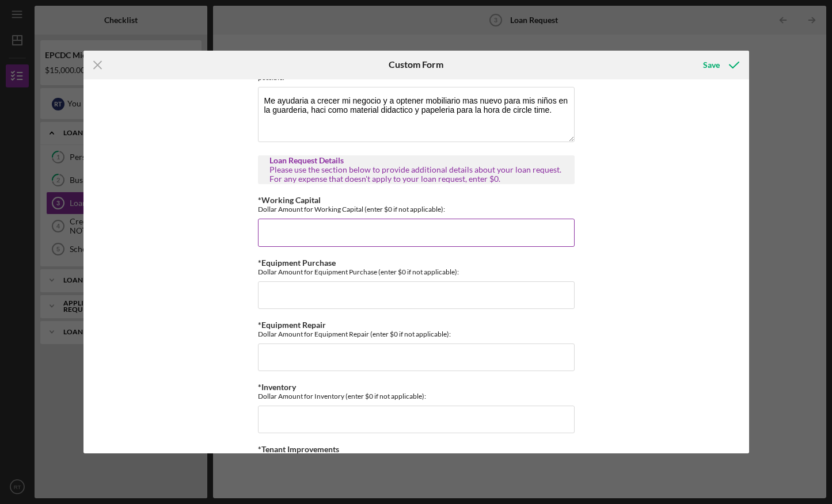
click at [288, 231] on input "*Working Capital" at bounding box center [416, 233] width 317 height 28
type input "$0"
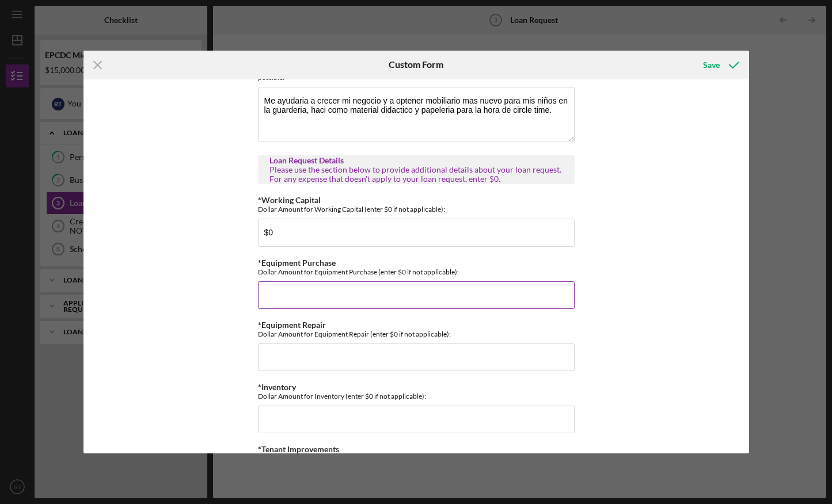
click at [399, 289] on input "*Equipment Purchase" at bounding box center [416, 295] width 317 height 28
type input "$0"
click at [328, 358] on input "*Equipment Repair" at bounding box center [416, 358] width 317 height 28
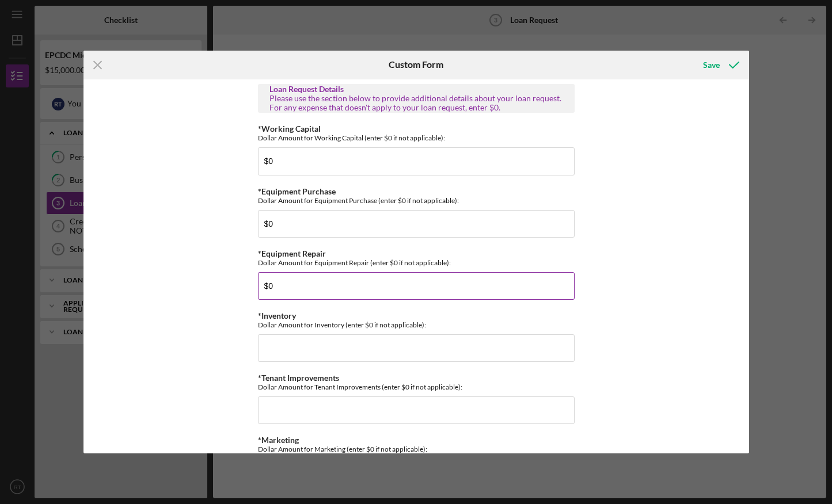
scroll to position [529, 0]
type input "$0"
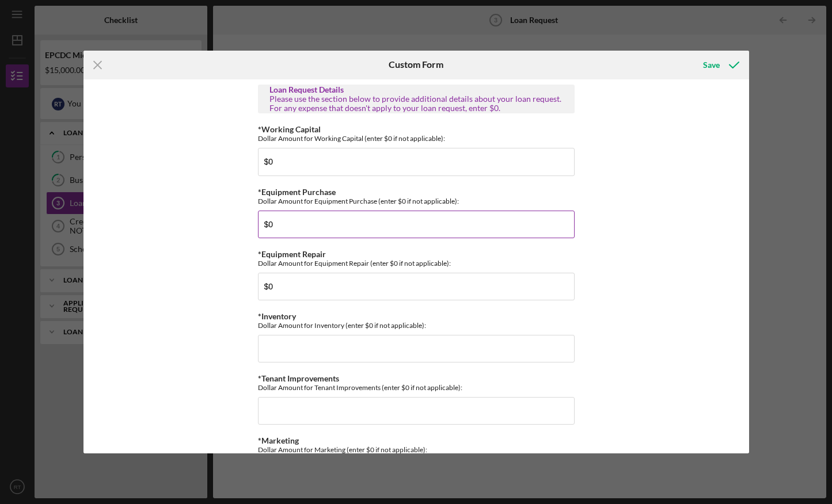
click at [289, 223] on input "$0" at bounding box center [416, 225] width 317 height 28
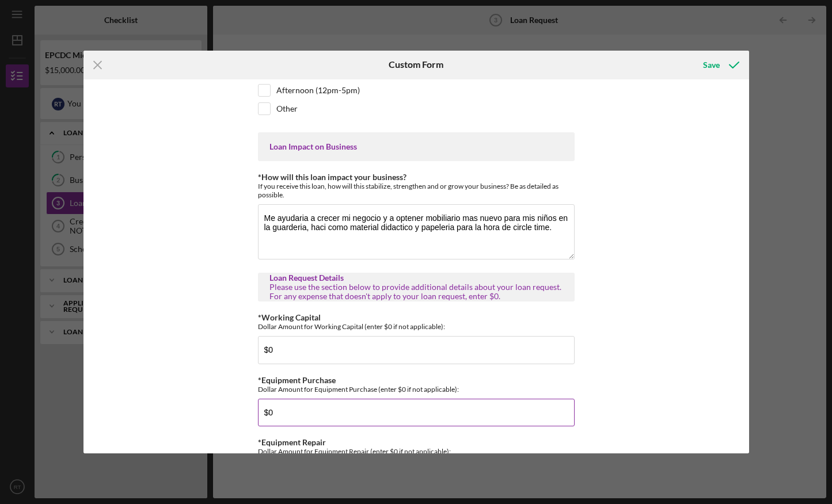
scroll to position [435, 0]
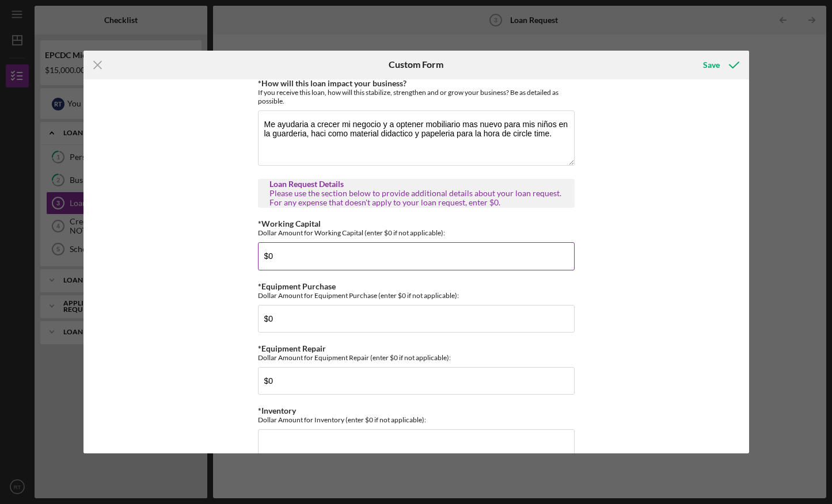
click at [273, 256] on input "$0" at bounding box center [416, 256] width 317 height 28
type input "$0"
type input "$5,000"
click at [284, 317] on input "$0" at bounding box center [416, 319] width 317 height 28
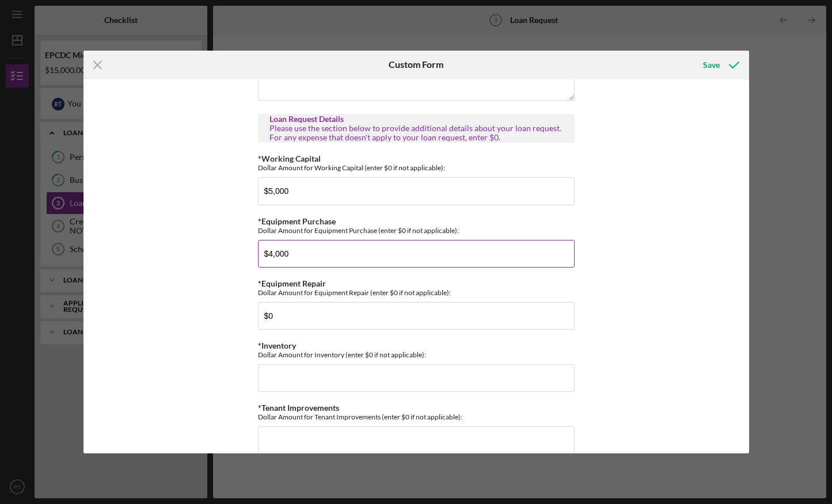
scroll to position [502, 0]
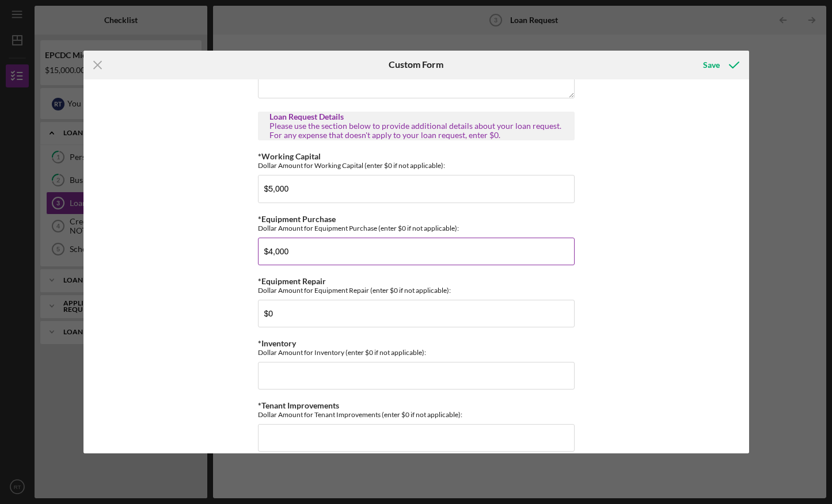
type input "$4,000"
click at [284, 317] on input "$0" at bounding box center [416, 314] width 317 height 28
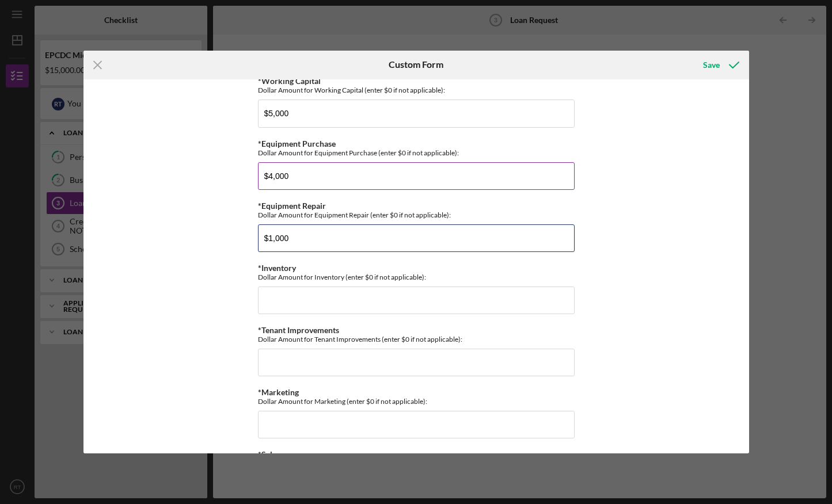
scroll to position [619, 0]
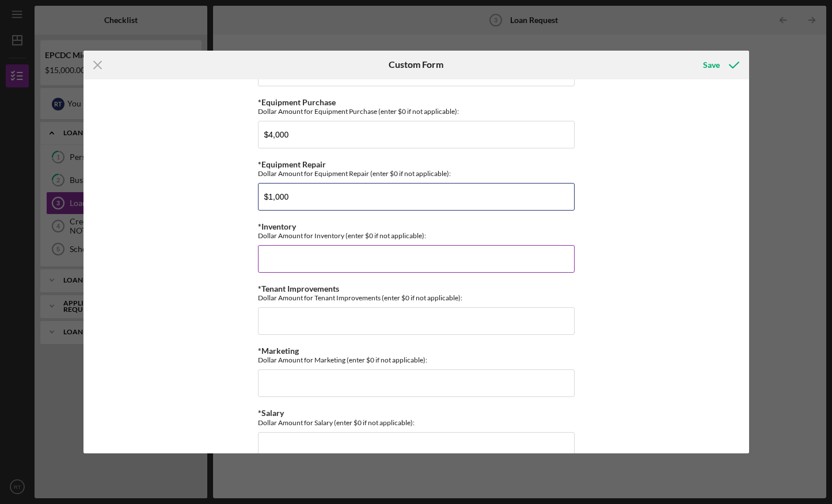
type input "$1,000"
click at [293, 261] on input "*Inventory" at bounding box center [416, 259] width 317 height 28
type input "$1"
type input "$2"
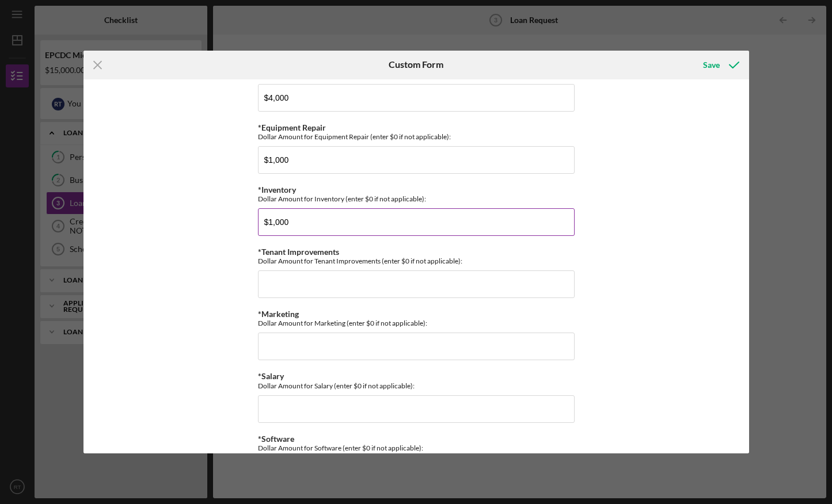
scroll to position [658, 0]
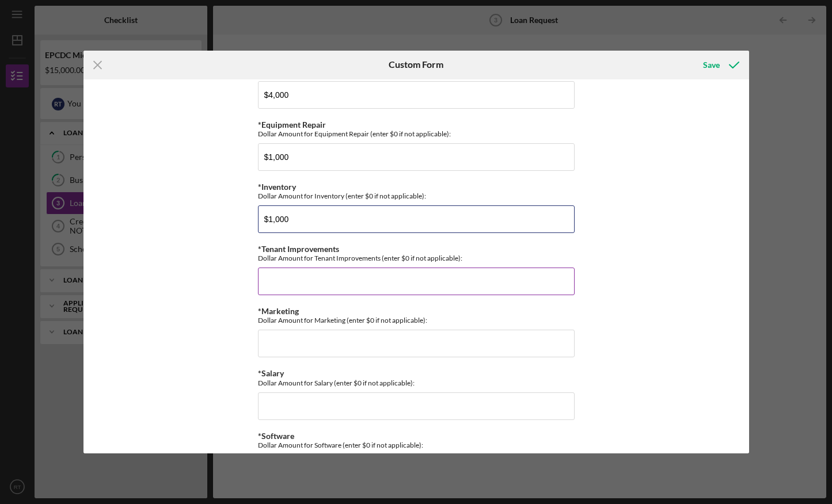
type input "$1,000"
click at [292, 281] on input "*Tenant Improvements" at bounding box center [416, 282] width 317 height 28
click at [287, 287] on input "*Tenant Improvements" at bounding box center [416, 282] width 317 height 28
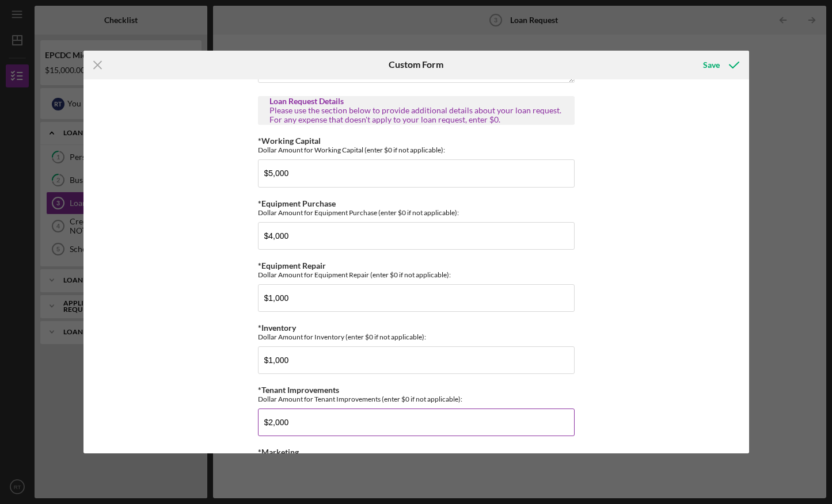
scroll to position [517, 0]
type input "$2,000"
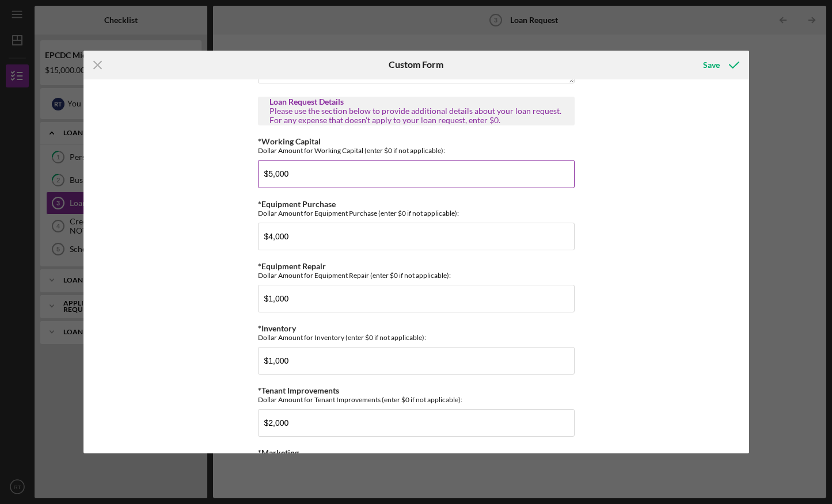
click at [299, 173] on input "$5,000" at bounding box center [416, 174] width 317 height 28
type input "$5"
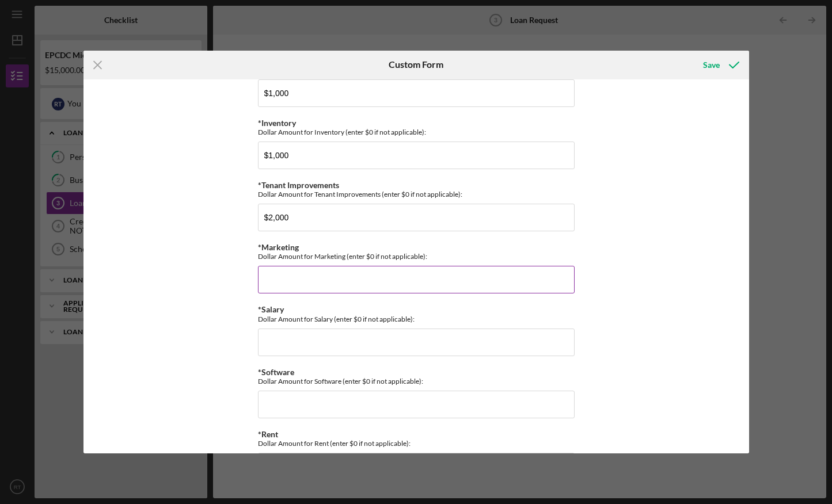
scroll to position [723, 0]
type input "$3,000"
click at [303, 277] on input "*Marketing" at bounding box center [416, 279] width 317 height 28
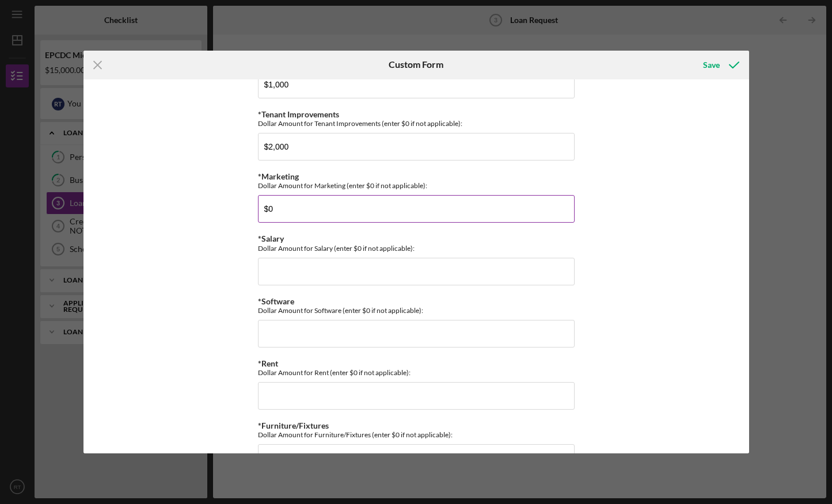
scroll to position [794, 0]
type input "$0"
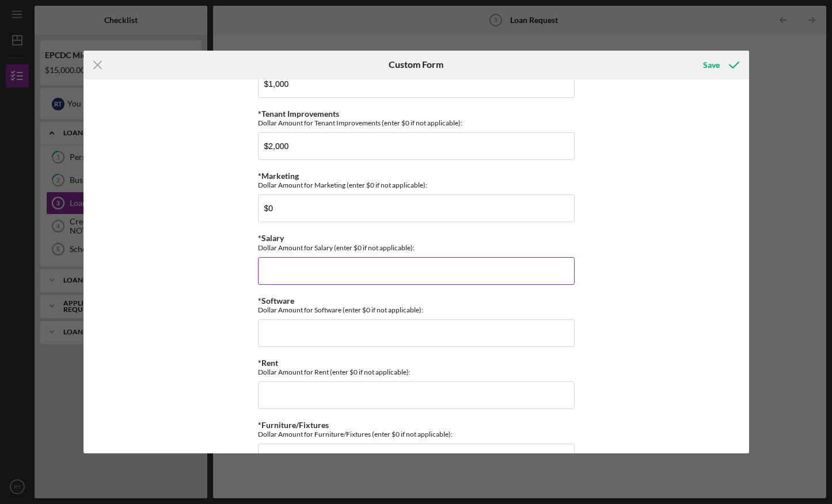
click at [300, 272] on input "*Salary" at bounding box center [416, 271] width 317 height 28
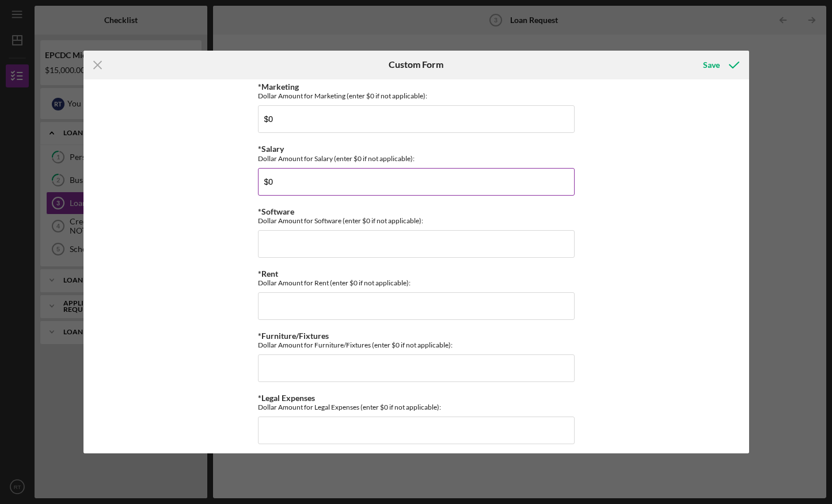
scroll to position [894, 0]
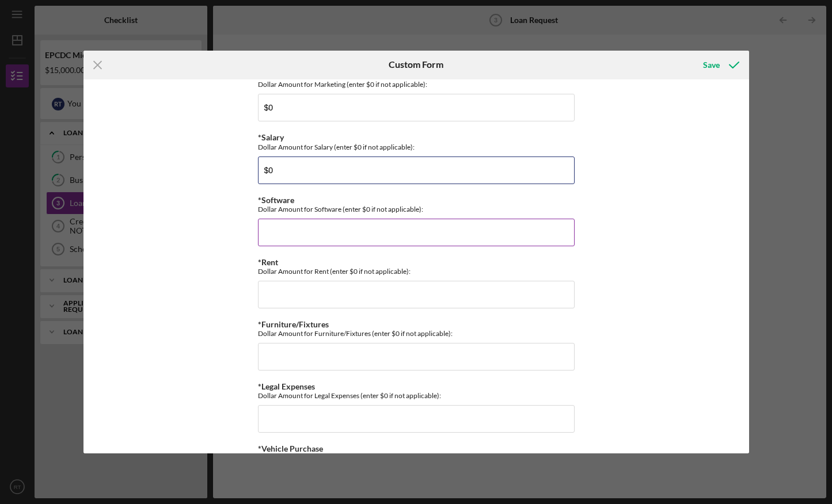
type input "$0"
click at [295, 237] on input "*Software" at bounding box center [416, 233] width 317 height 28
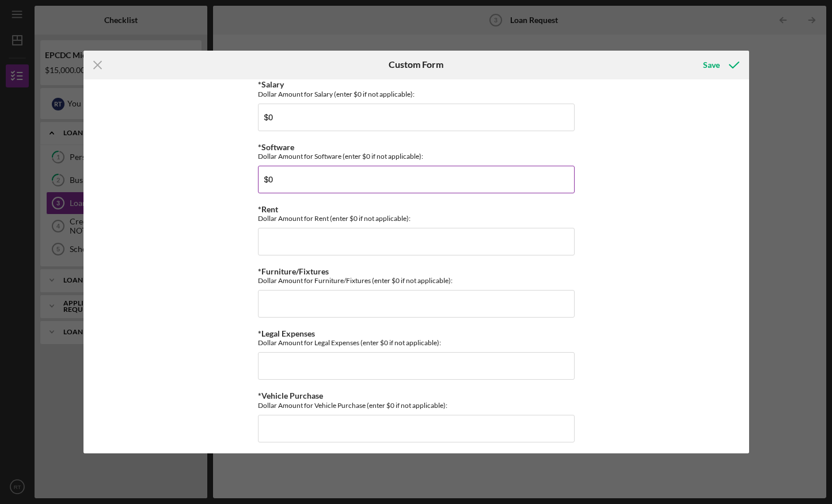
scroll to position [962, 0]
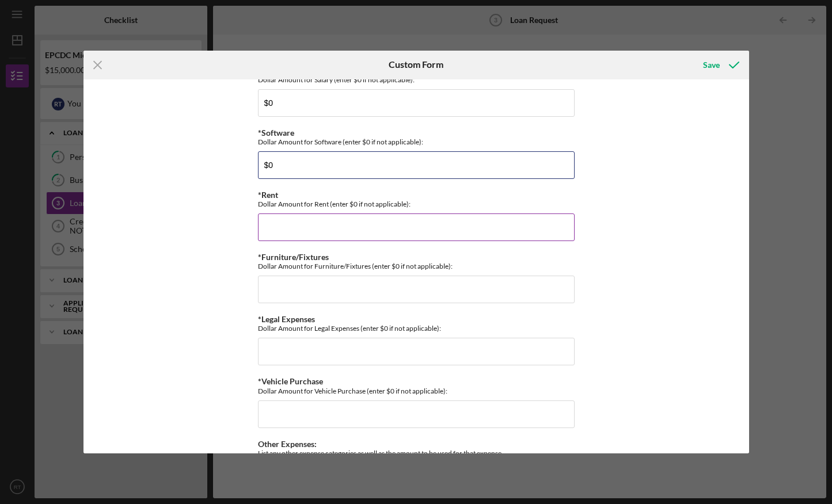
type input "$0"
click at [288, 232] on input "*Rent" at bounding box center [416, 228] width 317 height 28
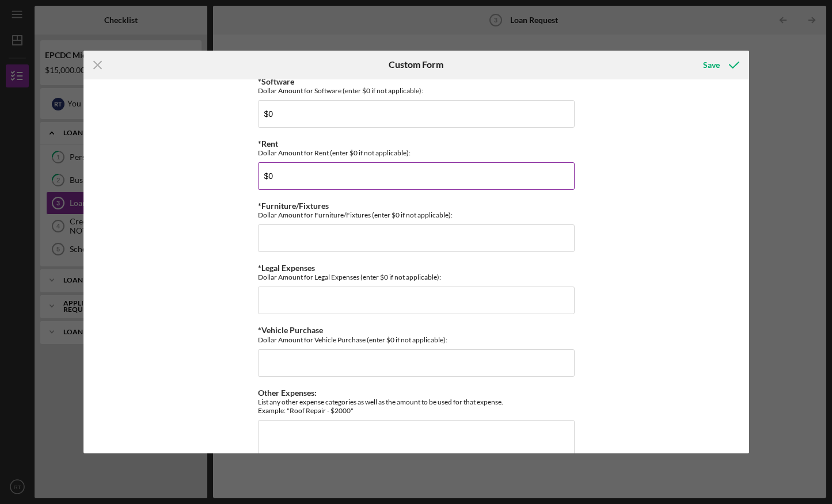
scroll to position [1016, 0]
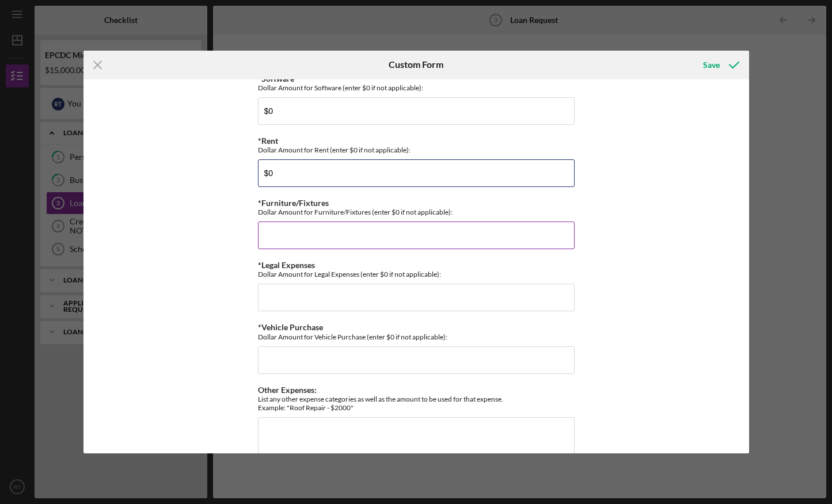
type input "$0"
click at [281, 243] on input "*Furniture/Fixtures" at bounding box center [416, 236] width 317 height 28
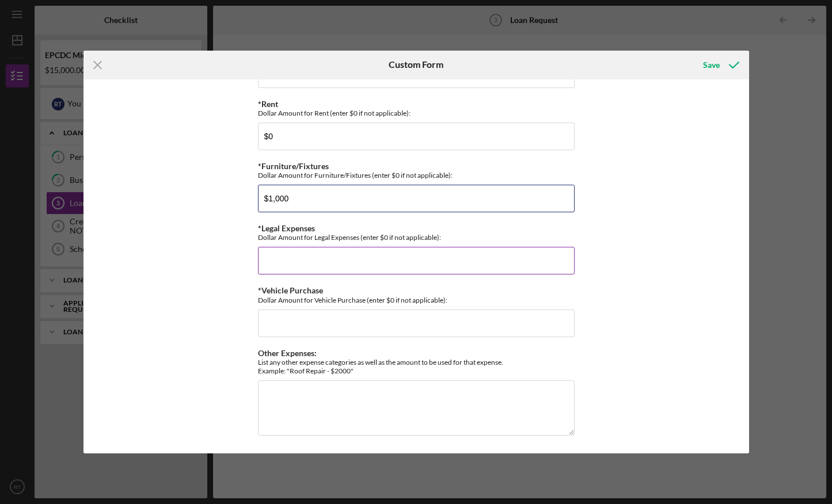
type input "$1,000"
click at [292, 266] on input "*Legal Expenses" at bounding box center [416, 261] width 317 height 28
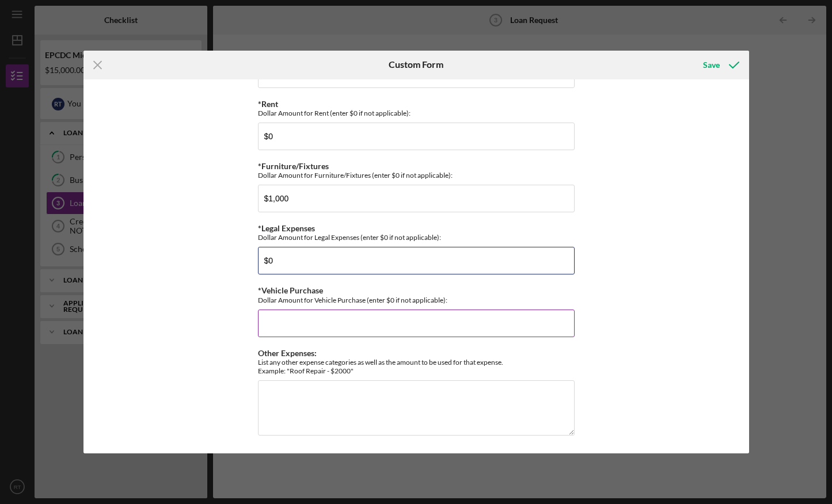
type input "$0"
click at [289, 318] on input "*Vehicle Purchase" at bounding box center [416, 324] width 317 height 28
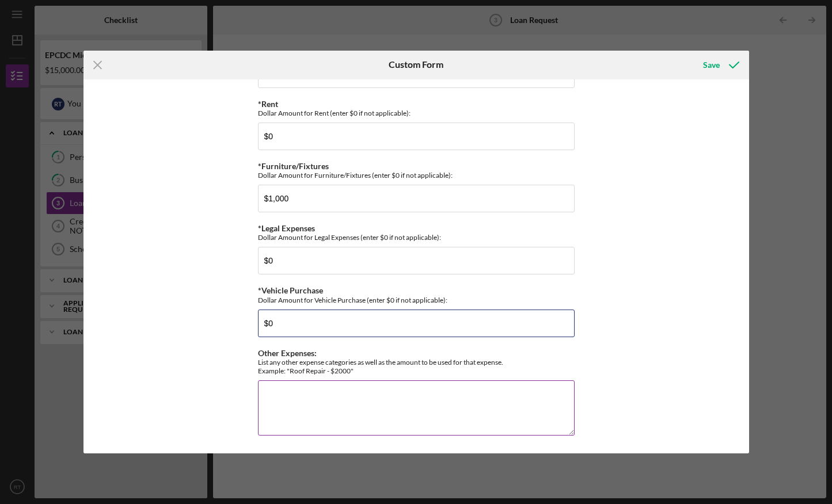
type input "$0"
click at [262, 387] on textarea "Other Expenses:" at bounding box center [416, 407] width 317 height 55
click at [261, 390] on textarea "Other Expenses:" at bounding box center [416, 407] width 317 height 55
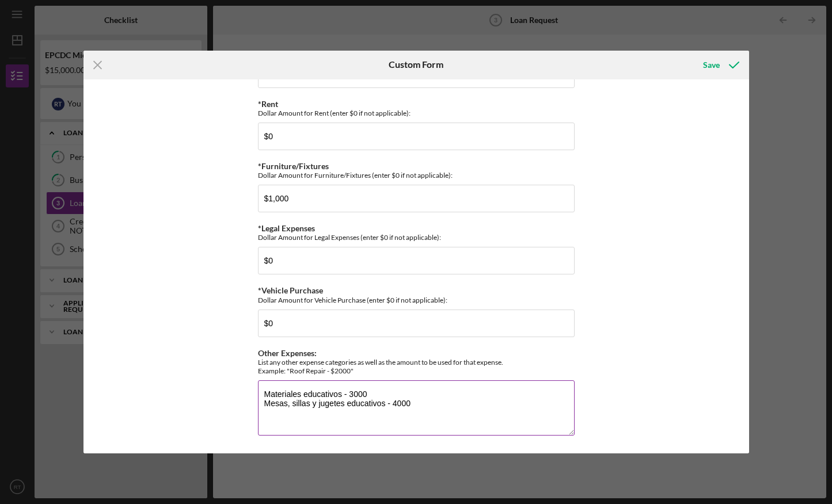
click at [394, 402] on textarea "Materiales educativos - 3000 Mesas, sillas y jugetes educativos - 4000" at bounding box center [416, 407] width 317 height 55
click at [351, 392] on textarea "Materiales educativos - 3000 Mesas, sillas y jugetes educativos - 4,000" at bounding box center [416, 407] width 317 height 55
click at [399, 405] on textarea "Materiales educativos - 3,000 Mesas, sillas y jugetes educativos - 4,000" at bounding box center [416, 407] width 317 height 55
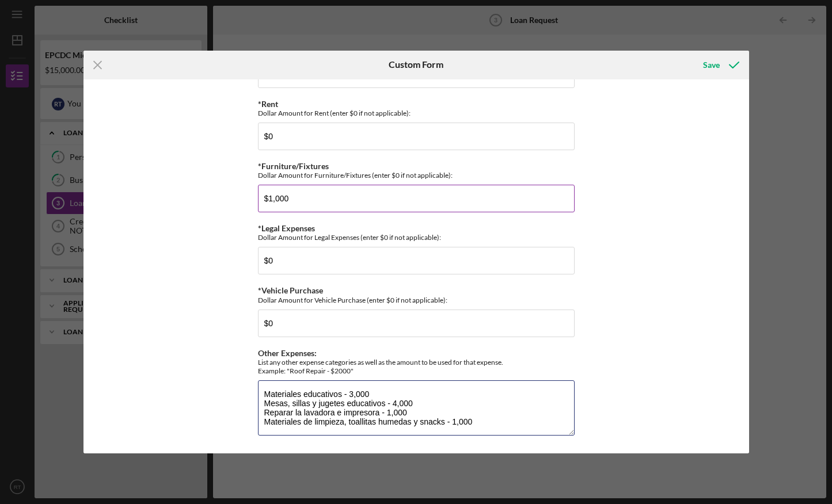
type textarea "Materiales educativos - 3,000 Mesas, sillas y jugetes educativos - 4,000 Repara…"
click at [310, 196] on input "$1,000" at bounding box center [416, 199] width 317 height 28
type input "$1"
type input "$0"
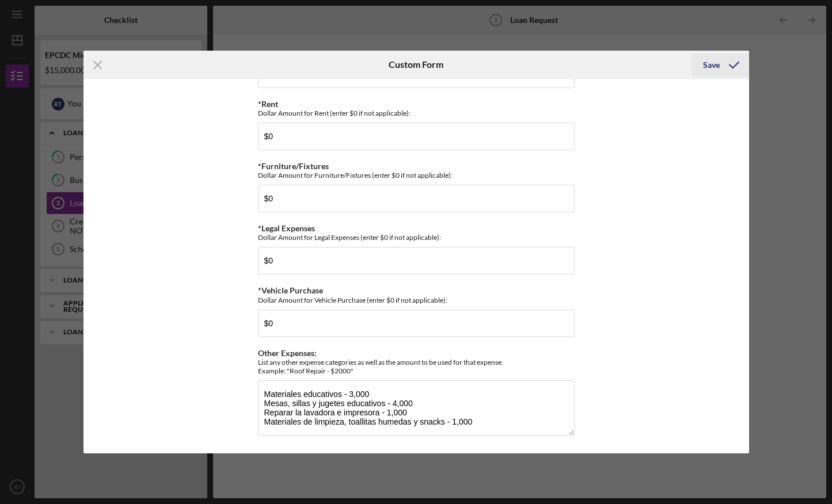
click at [399, 60] on div "Save" at bounding box center [711, 65] width 17 height 23
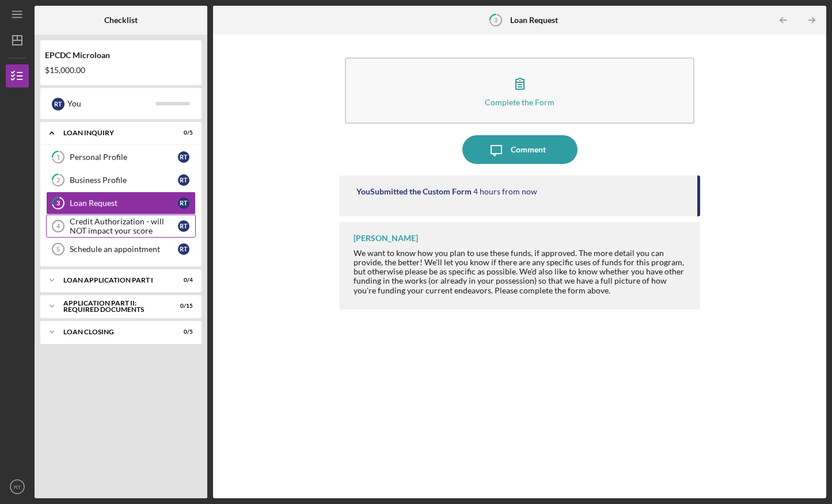
click at [127, 221] on div "Credit Authorization - will NOT impact your score" at bounding box center [124, 226] width 108 height 18
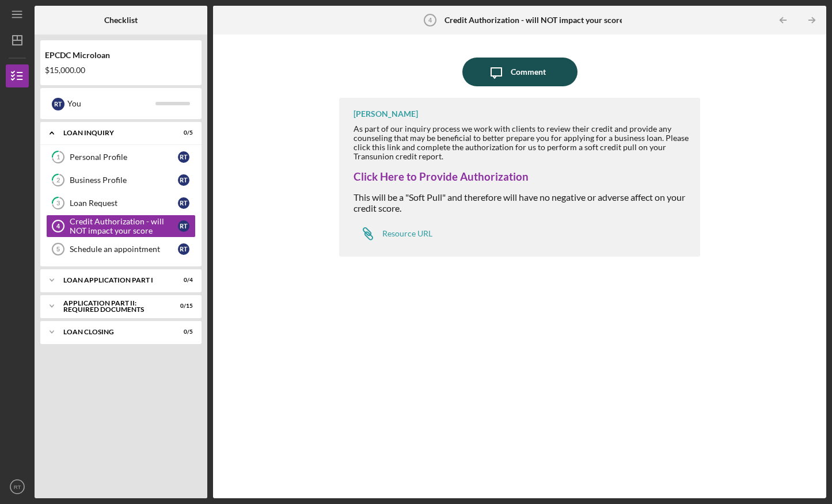
click at [399, 70] on div "Comment" at bounding box center [527, 72] width 35 height 29
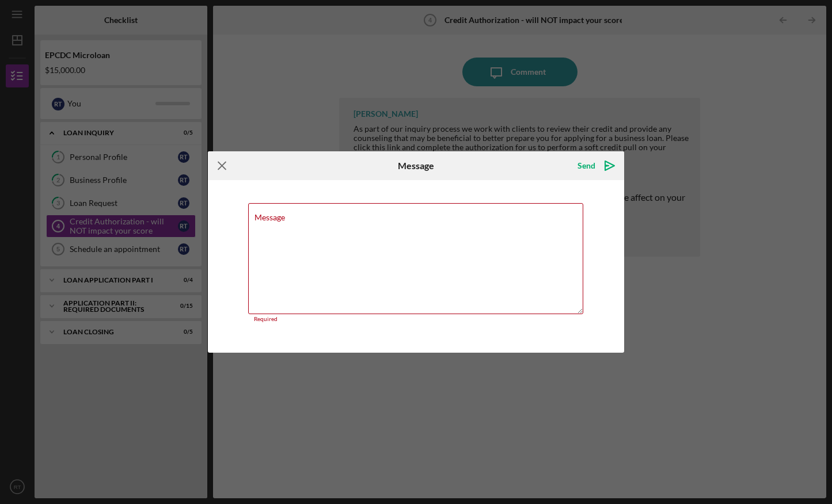
click at [221, 166] on icon "Icon/Menu Close" at bounding box center [222, 165] width 29 height 29
